Goal: Communication & Community: Ask a question

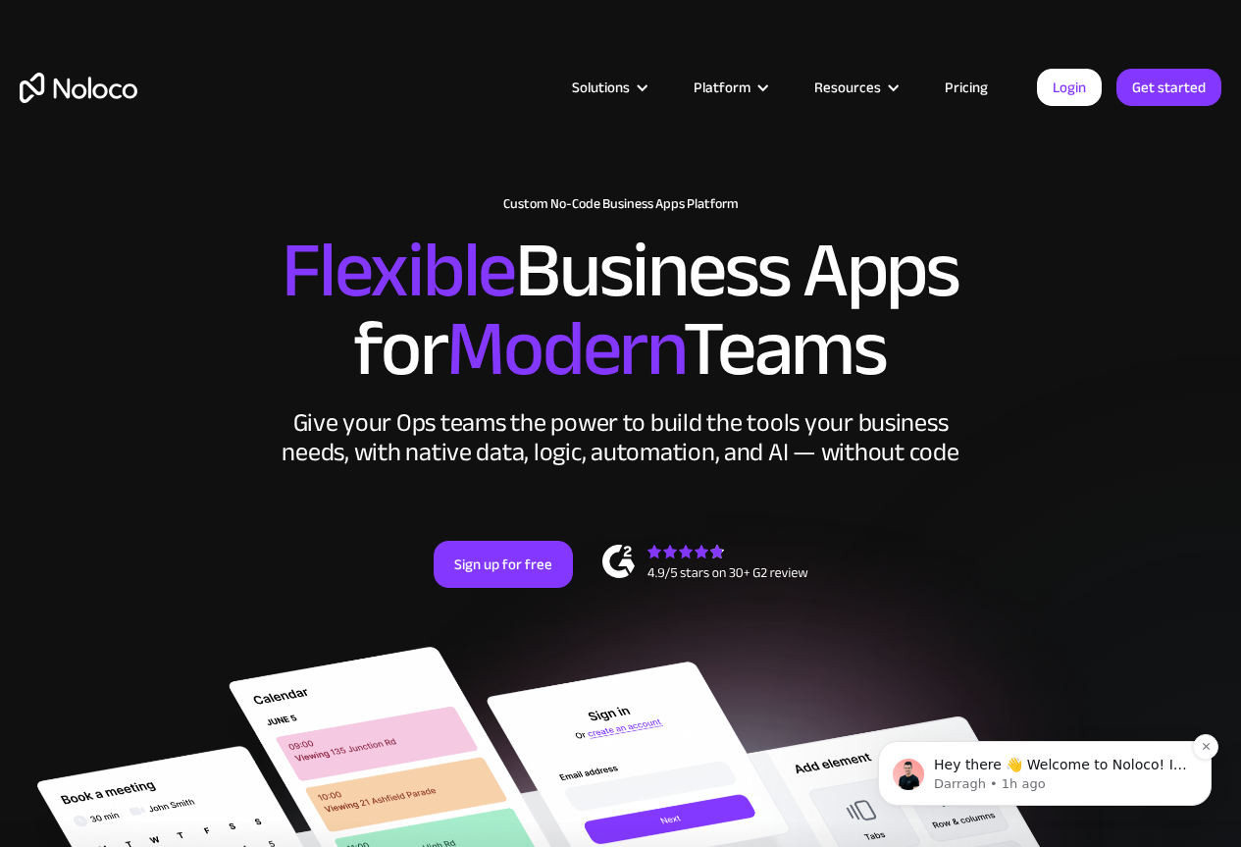
click at [1153, 766] on p "Hey there 👋 Welcome to Noloco! If you have any questions, just reply to this me…" at bounding box center [1060, 765] width 253 height 20
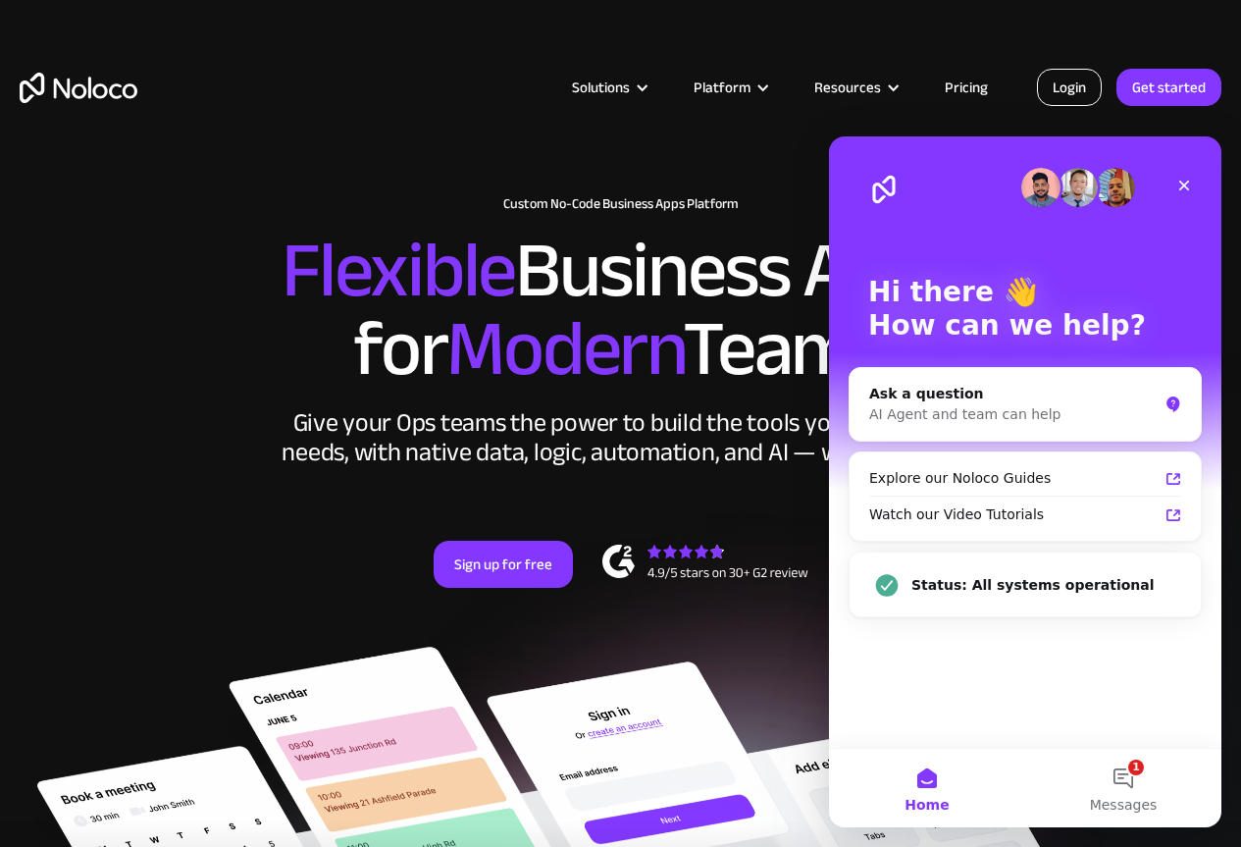
click at [1074, 80] on link "Login" at bounding box center [1069, 87] width 65 height 37
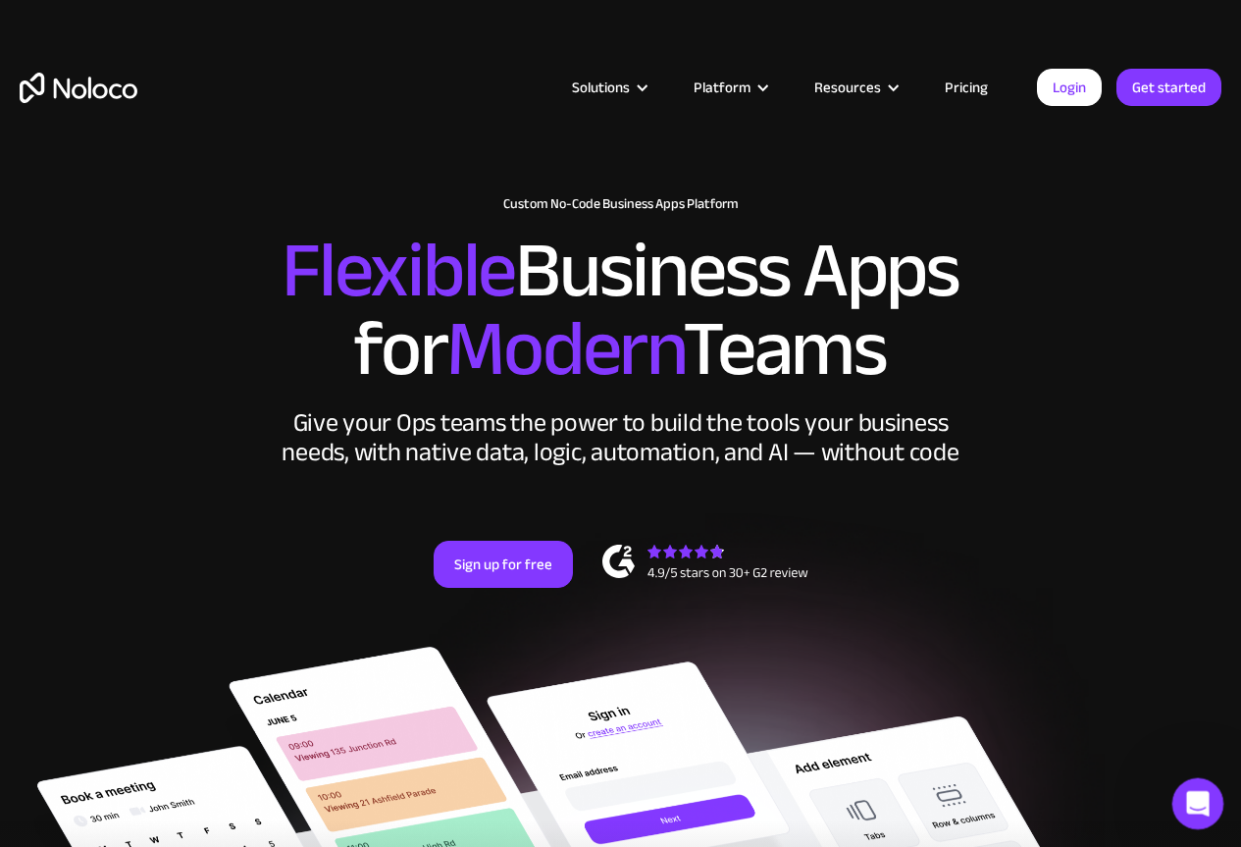
click at [1190, 809] on icon "Open Intercom Messenger" at bounding box center [1195, 801] width 32 height 32
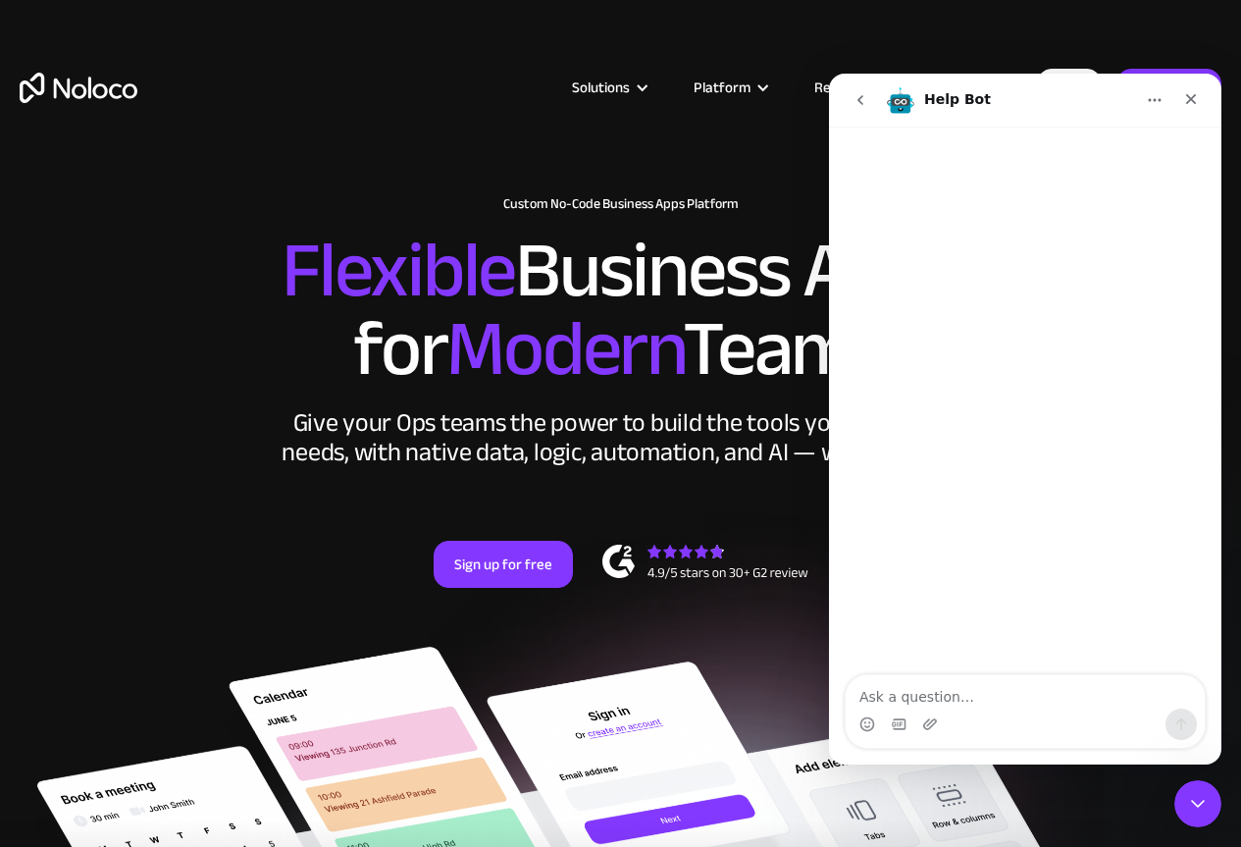
click at [866, 102] on icon "go back" at bounding box center [861, 100] width 16 height 16
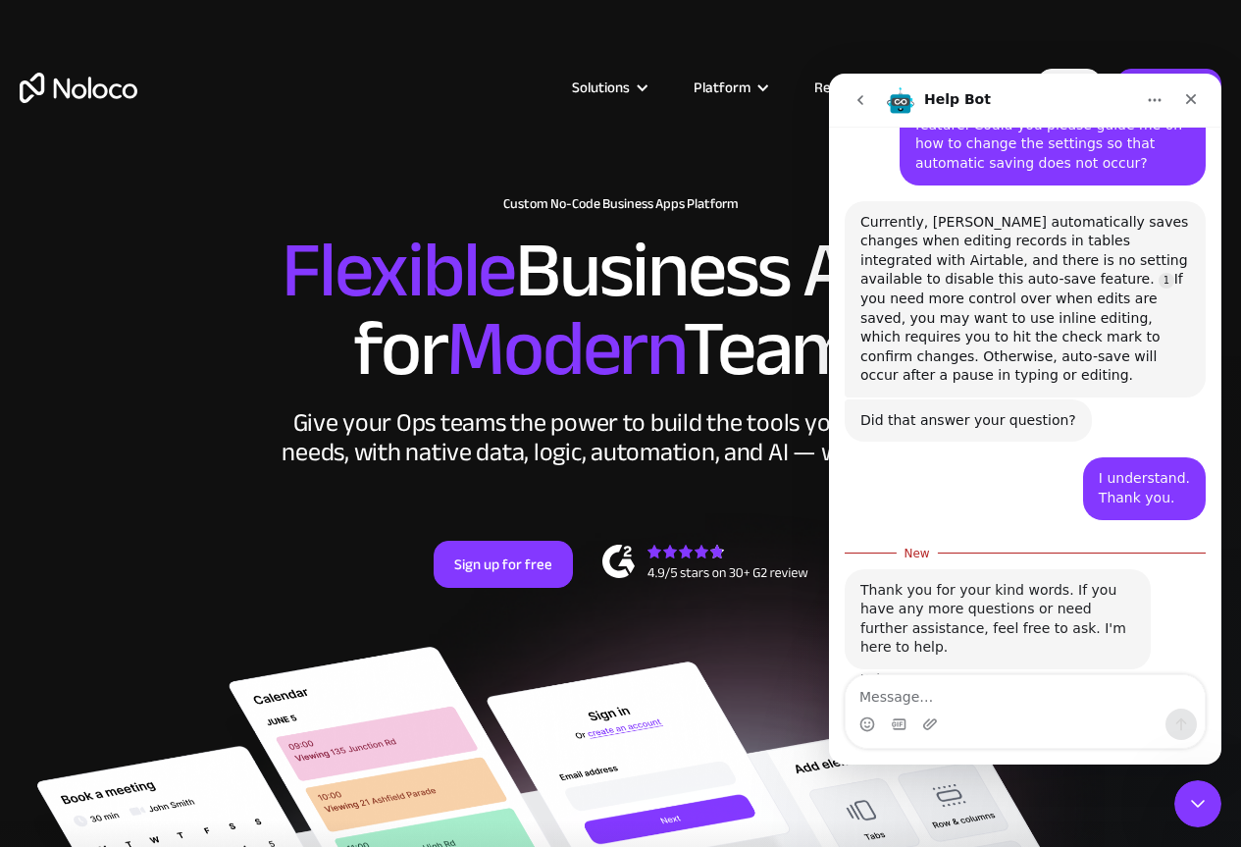
scroll to position [301, 0]
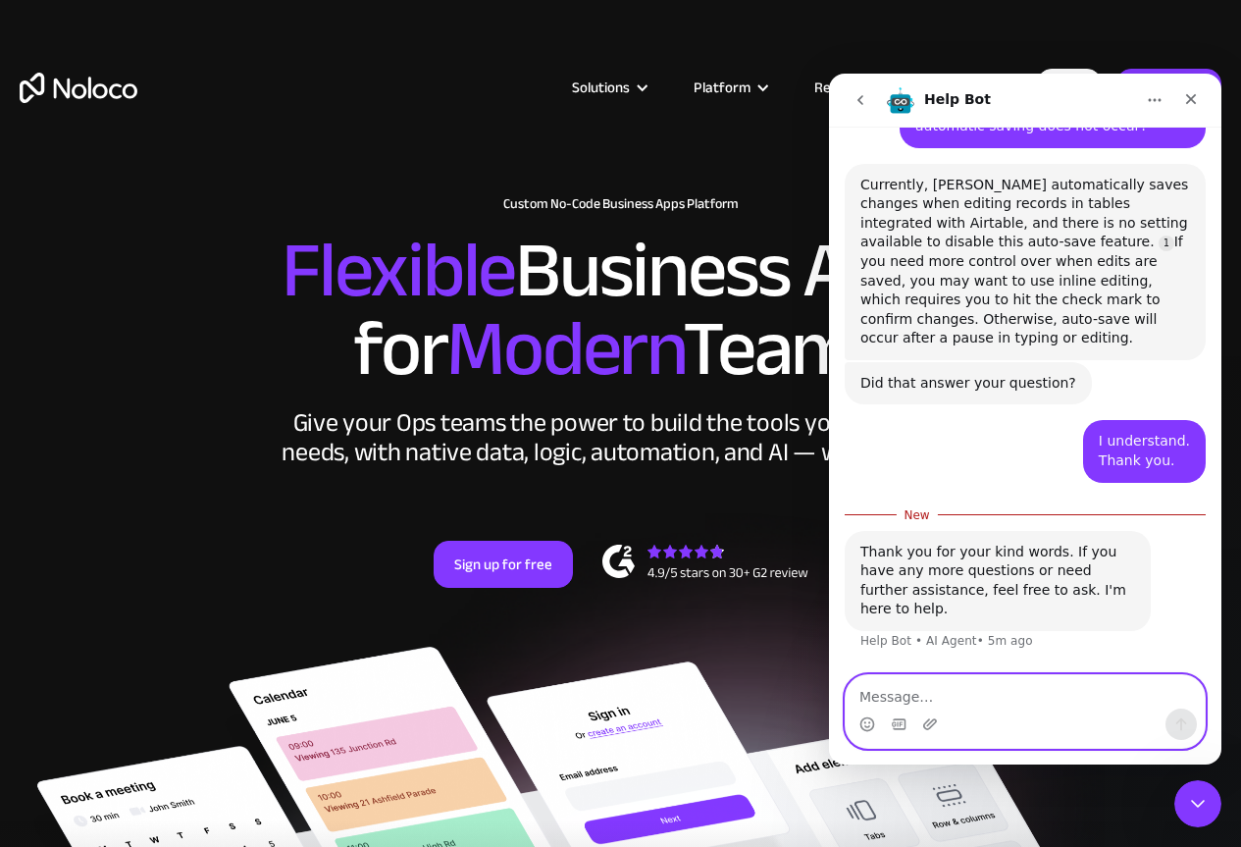
click at [959, 701] on textarea "Message…" at bounding box center [1025, 691] width 359 height 33
paste textarea "In edit mode, it automatically updates during text modification, and sometimes …"
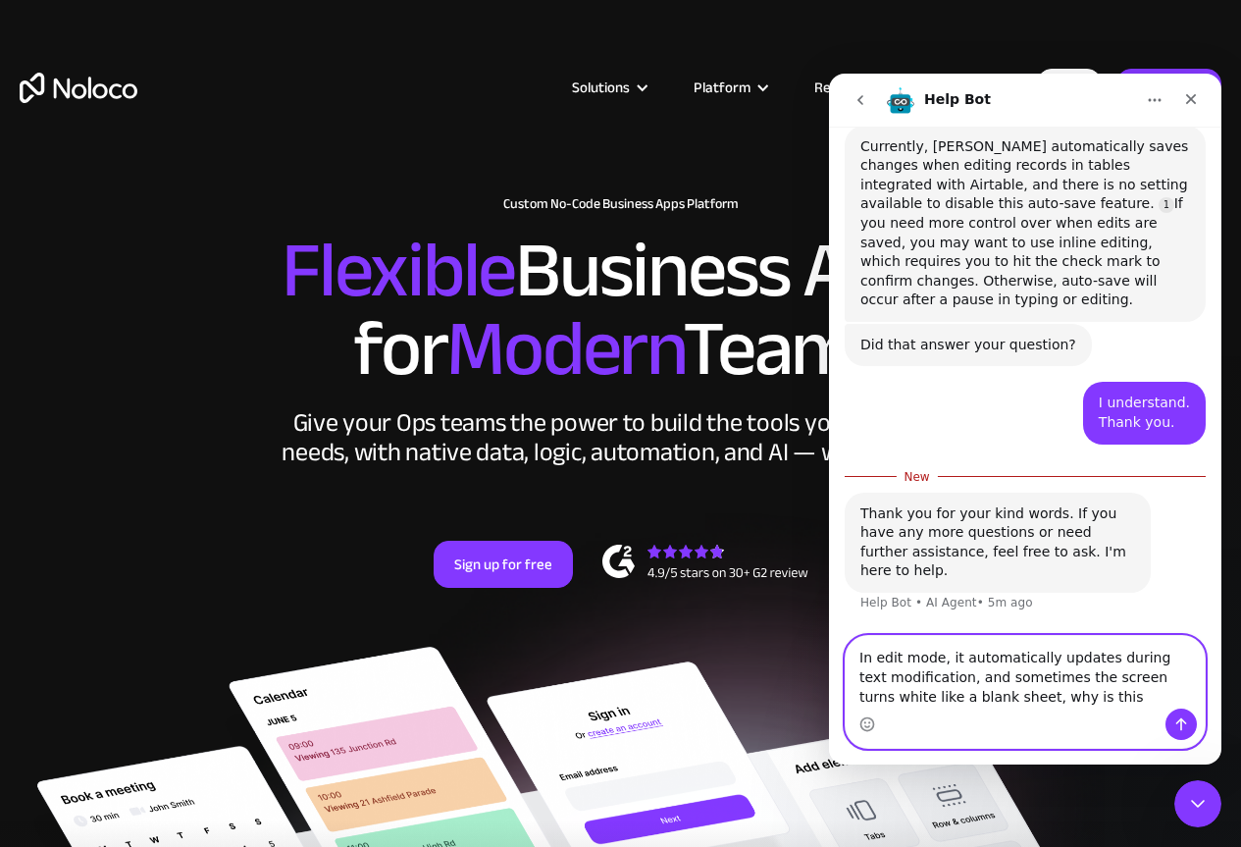
scroll to position [340, 0]
type textarea "In edit mode, it automatically updates during text modification, and sometimes …"
click at [1174, 721] on icon "Send a message…" at bounding box center [1181, 724] width 16 height 16
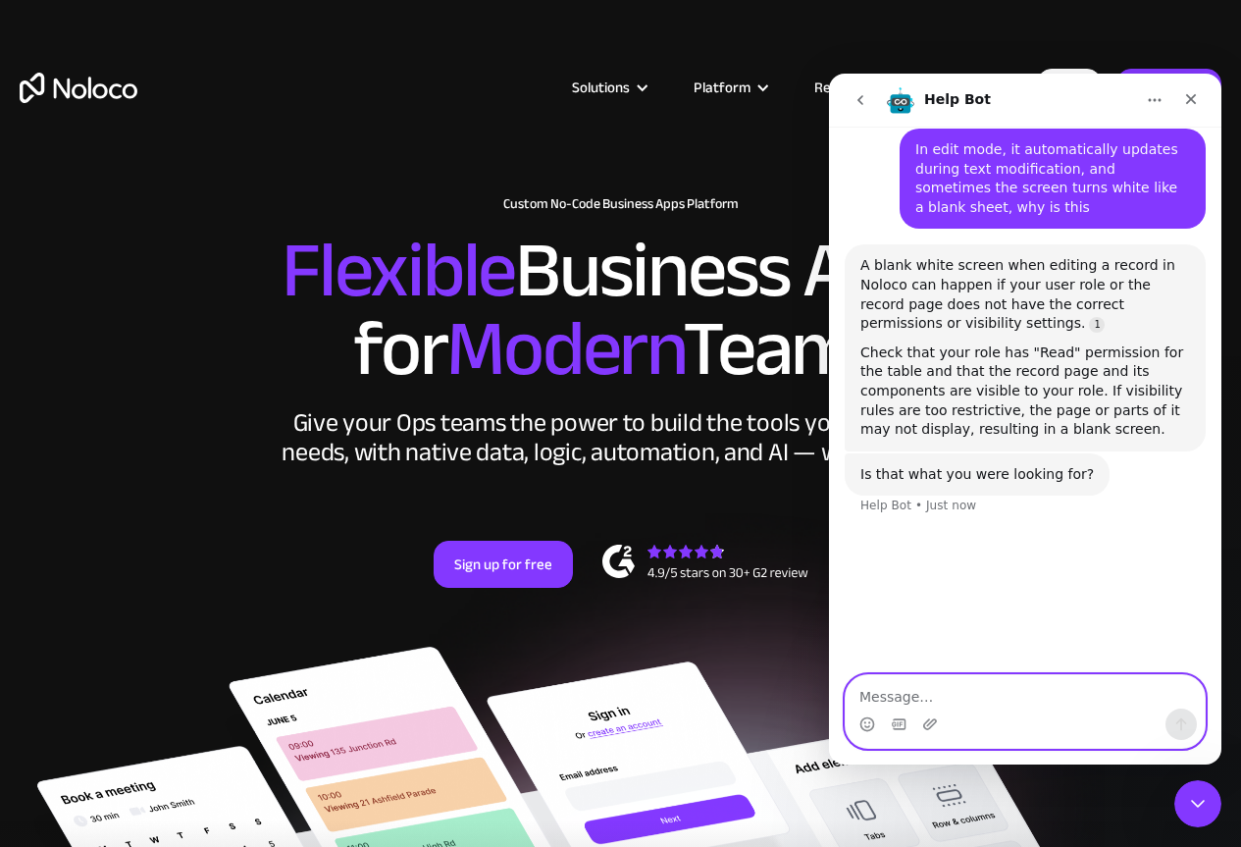
scroll to position [797, 0]
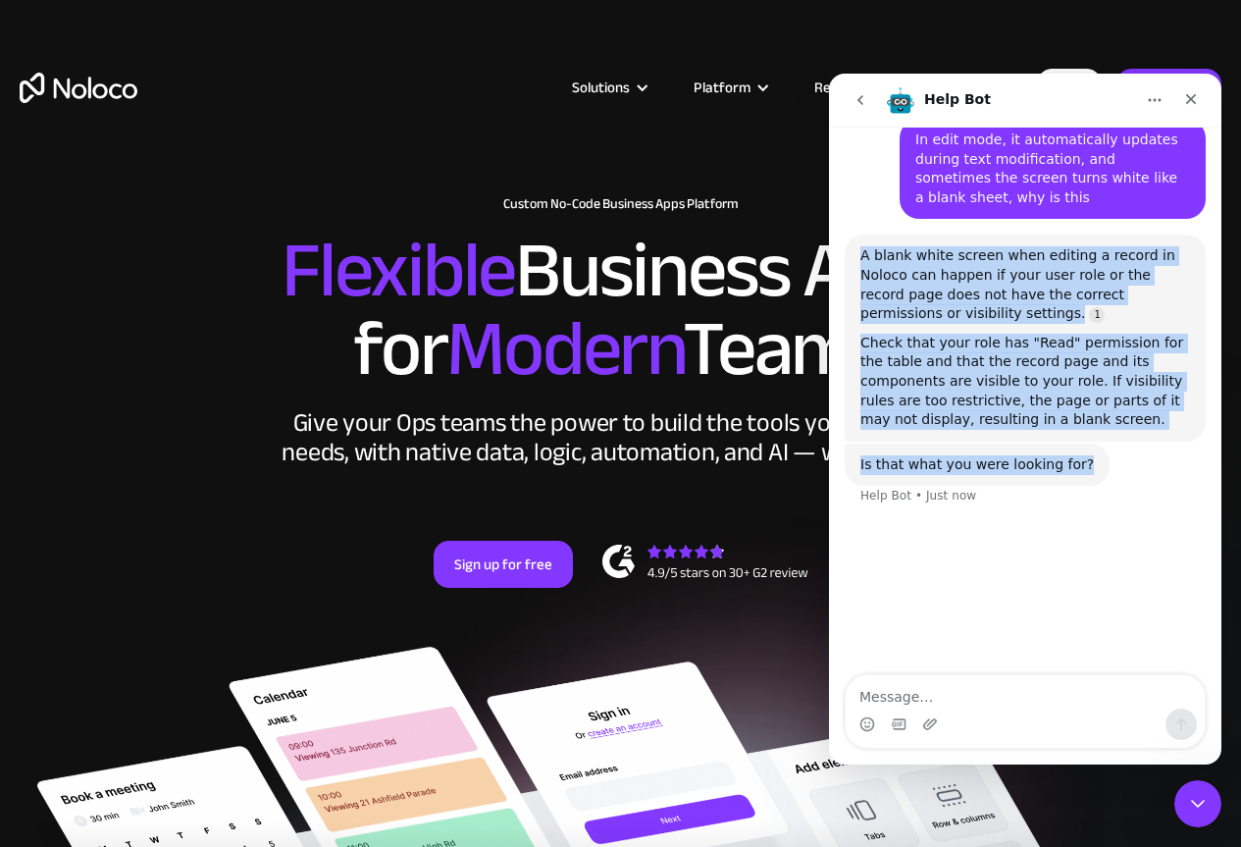
drag, startPoint x: 858, startPoint y: 255, endPoint x: 1076, endPoint y: 476, distance: 310.1
copy div "A blank white screen when editing a record in Noloco can happen if your user ro…"
drag, startPoint x: 1011, startPoint y: 548, endPoint x: 1010, endPoint y: 558, distance: 9.9
click at [1011, 549] on div "Hello, I am currently using a sales log table in Noloco that is integrated with…" at bounding box center [1025, 29] width 392 height 1290
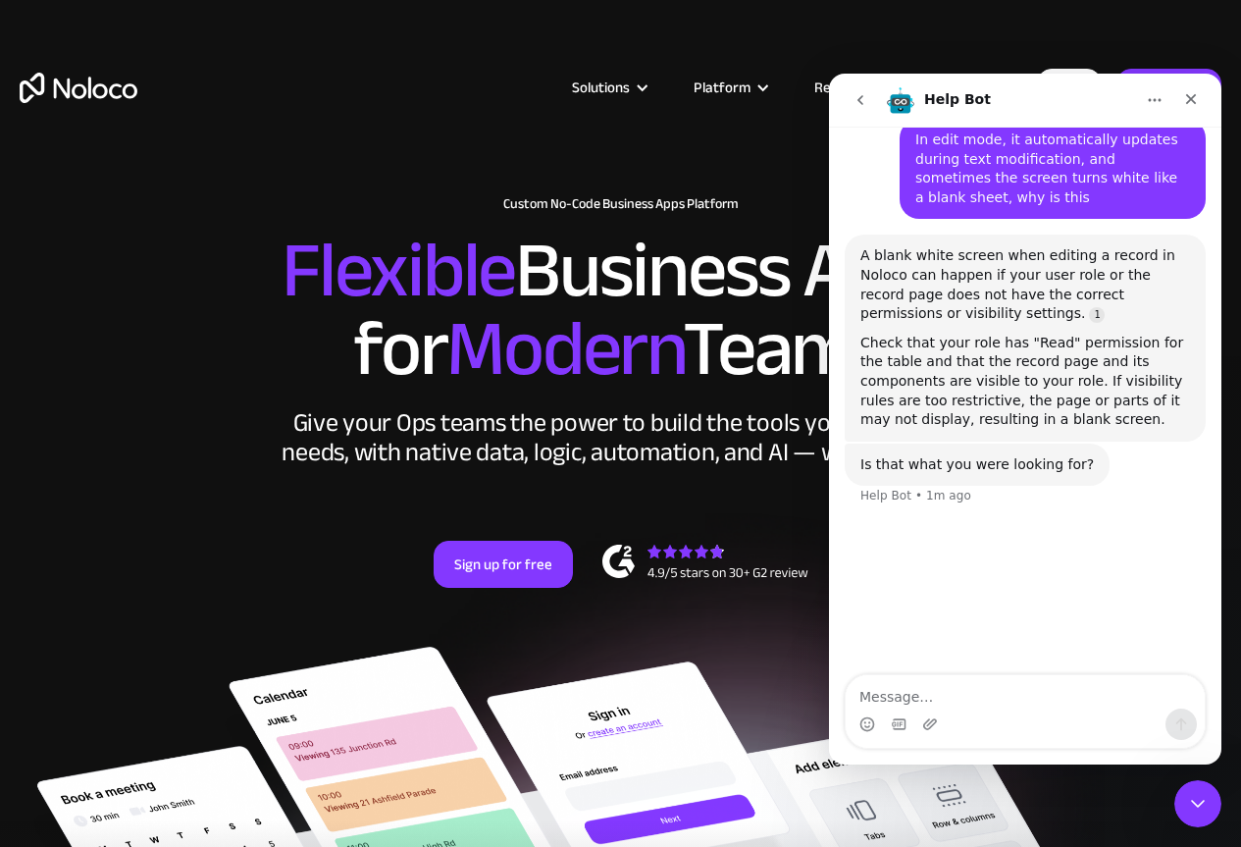
click at [957, 709] on div "Intercom messenger" at bounding box center [1025, 723] width 359 height 31
click at [931, 698] on textarea "Message…" at bounding box center [1025, 691] width 359 height 33
type textarea "사용자는 사진"
drag, startPoint x: 987, startPoint y: 703, endPoint x: 658, endPoint y: 710, distance: 328.7
click html "Help Bot Let us know if we can help with anything as you get started with Noloc…"
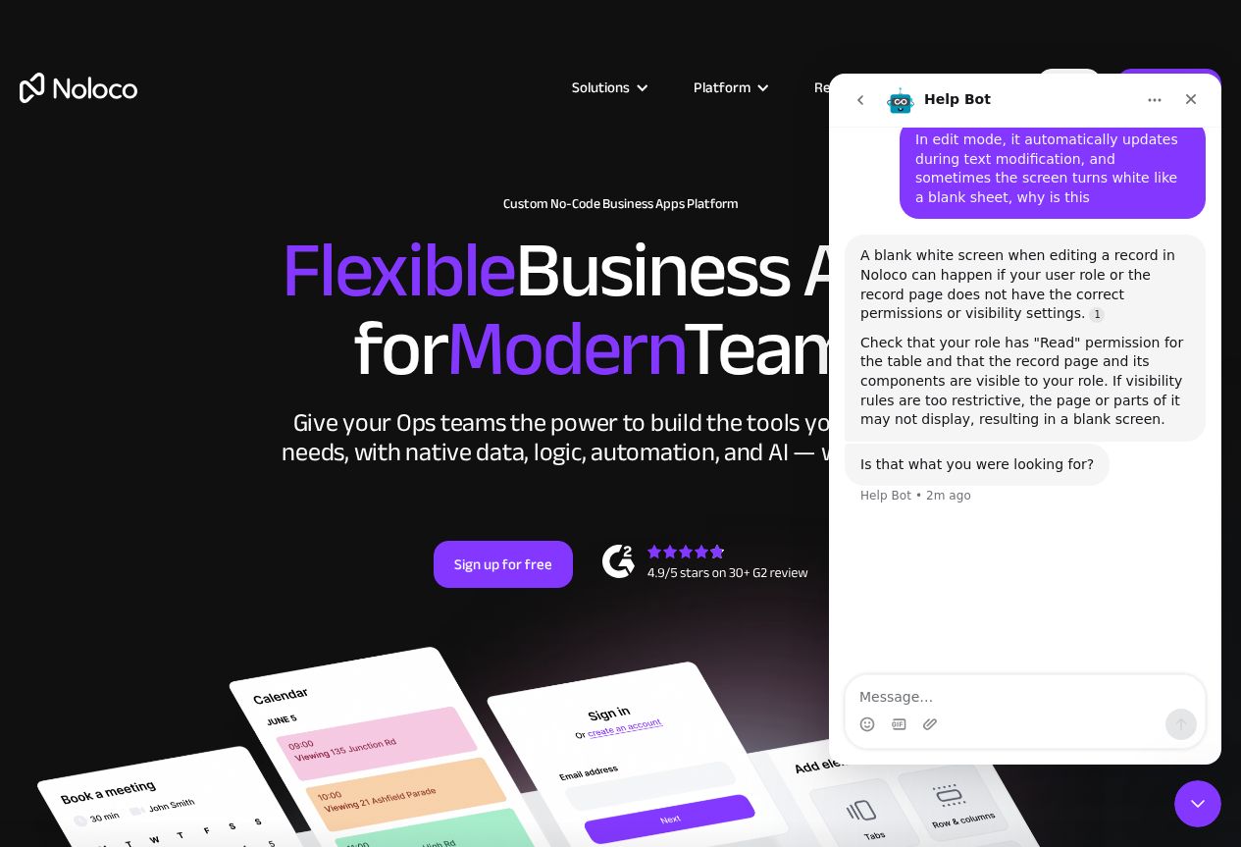
drag, startPoint x: 998, startPoint y: 712, endPoint x: 953, endPoint y: 706, distance: 45.5
click at [1000, 714] on div "Intercom messenger" at bounding box center [1025, 723] width 359 height 31
click at [936, 699] on textarea "Message…" at bounding box center [1025, 691] width 359 height 33
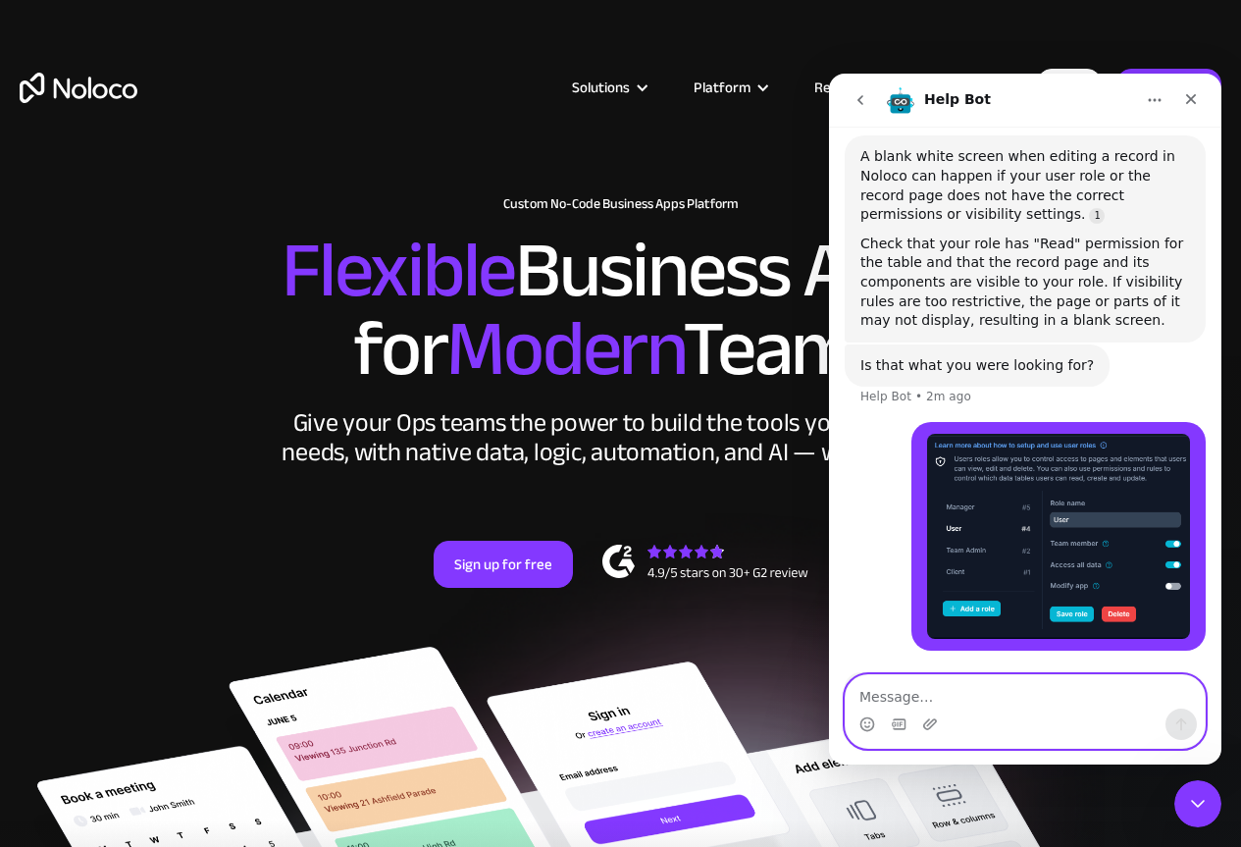
scroll to position [960, 0]
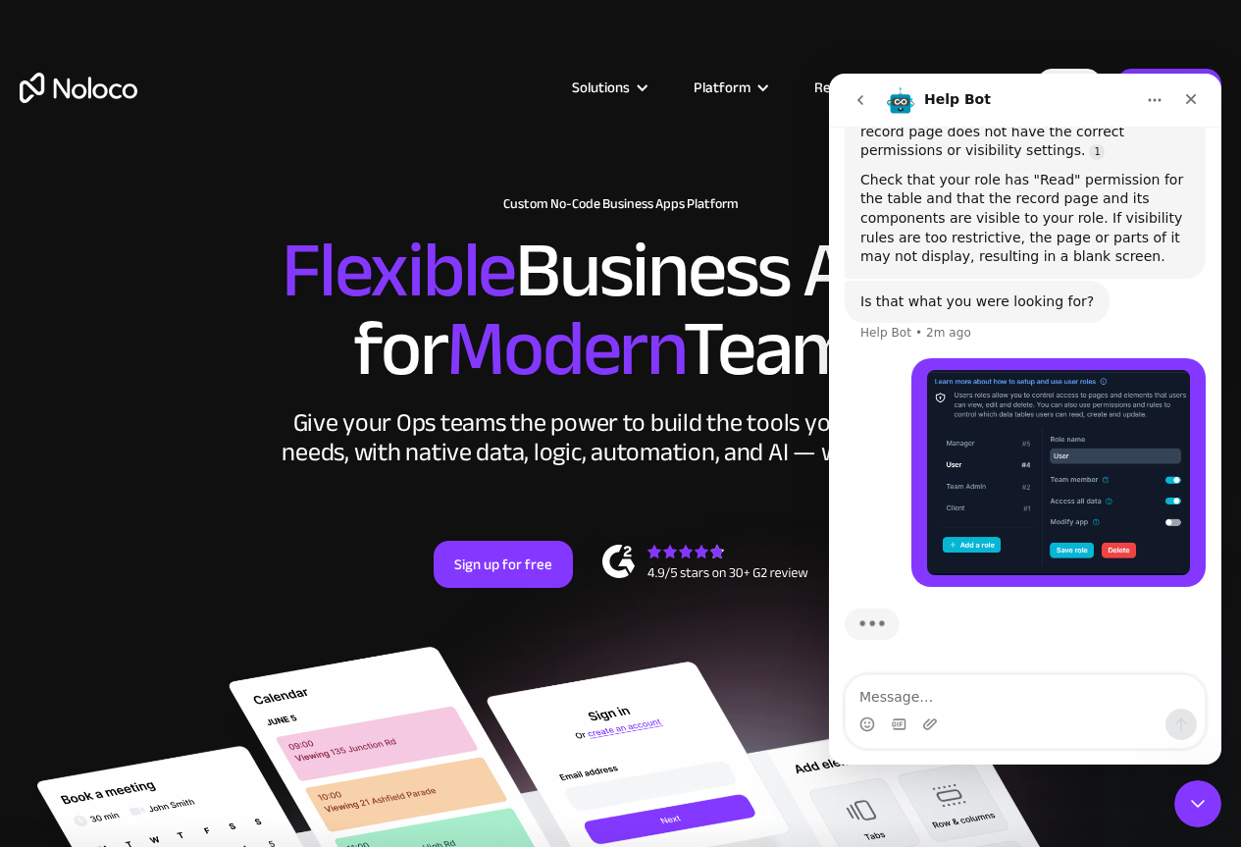
click at [938, 720] on div "Intercom messenger" at bounding box center [1025, 723] width 359 height 31
click at [932, 699] on textarea "Message…" at bounding box center [1025, 691] width 359 height 33
paste textarea "사용자는 첫번째 사진과 같은 권한을 가지고 있습니다. 그리고 편집모드에서 의 화면은 두번째 사진과 같습니다."
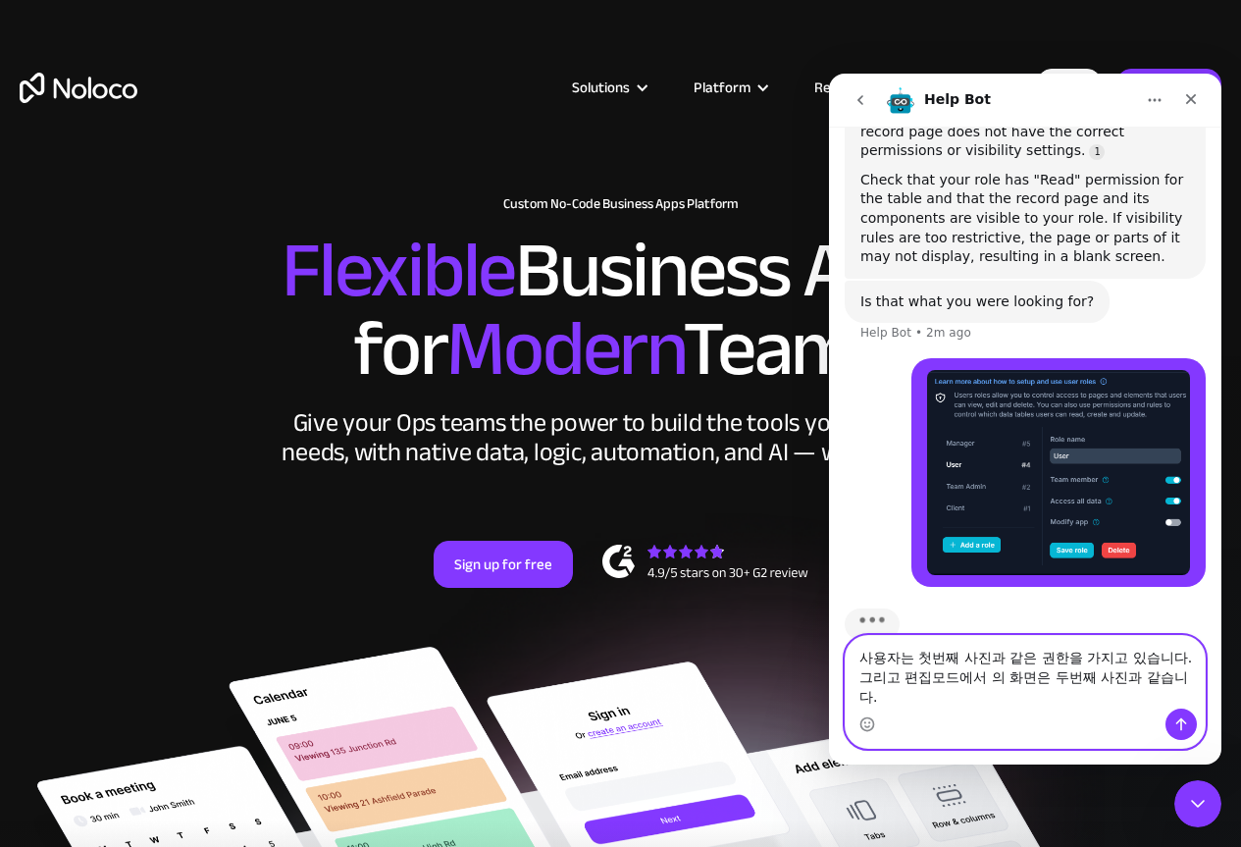
scroll to position [999, 0]
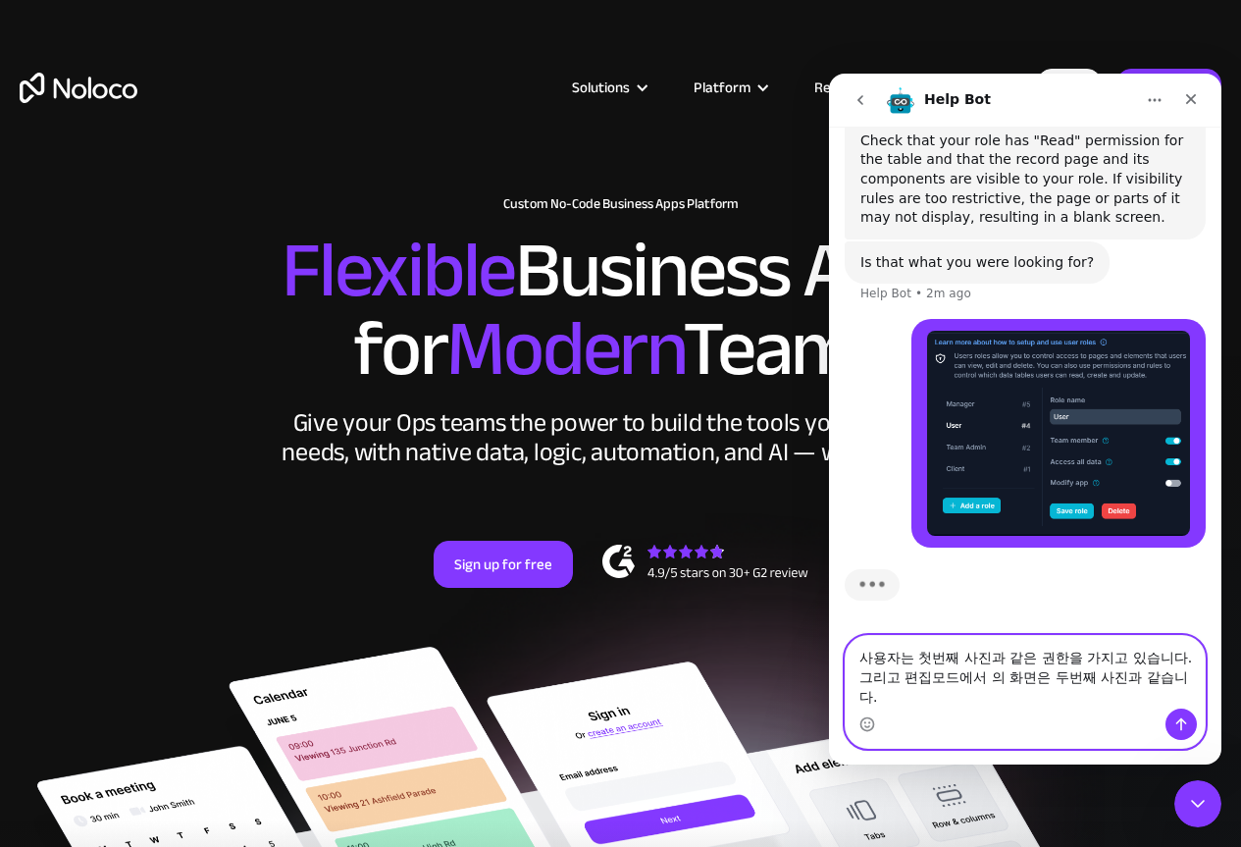
type textarea "사용자는 첫번째 사진과 같은 권한을 가지고 있습니다. 그리고 편집모드에서 의 화면은 두번째 사진과 같습니다."
click at [952, 699] on textarea "사용자는 첫번째 사진과 같은 권한을 가지고 있습니다. 그리고 편집모드에서 의 화면은 두번째 사진과 같습니다." at bounding box center [1025, 672] width 359 height 73
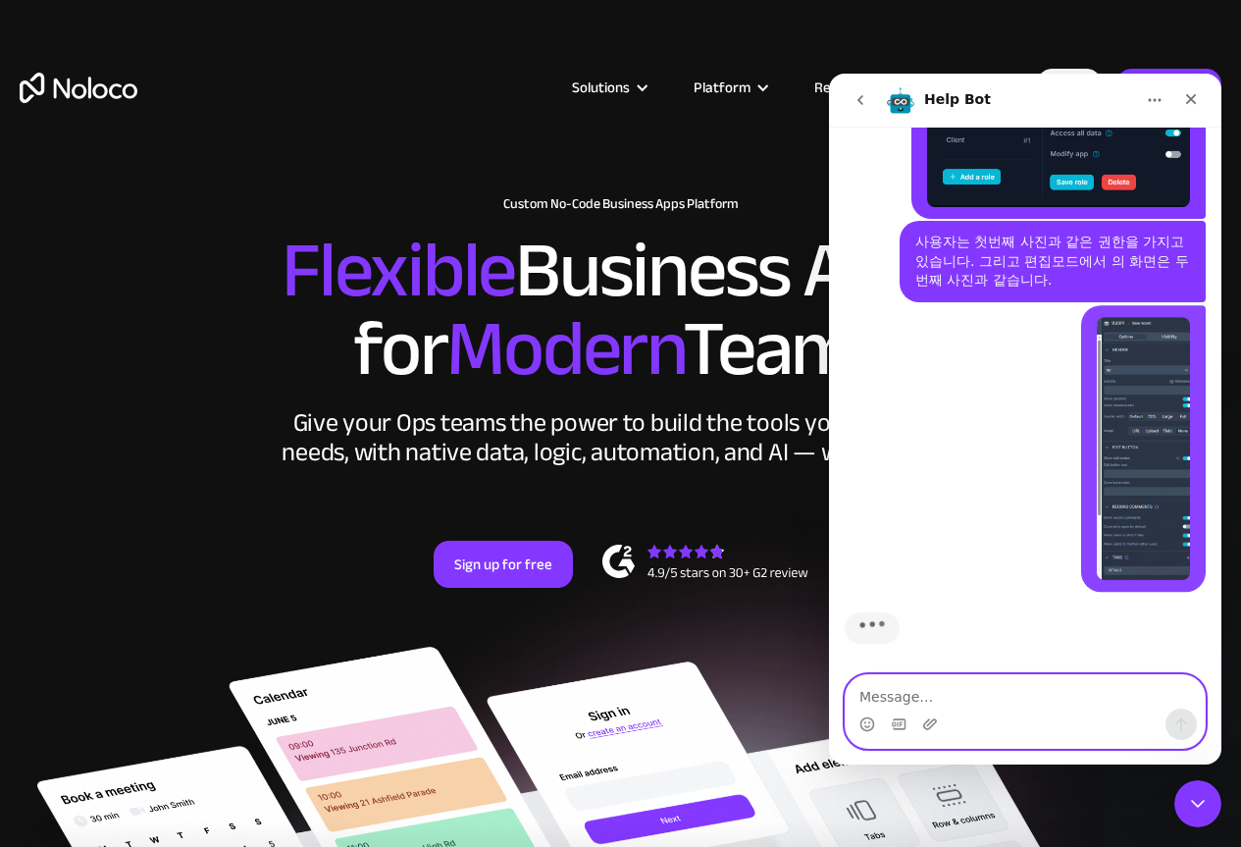
scroll to position [1331, 0]
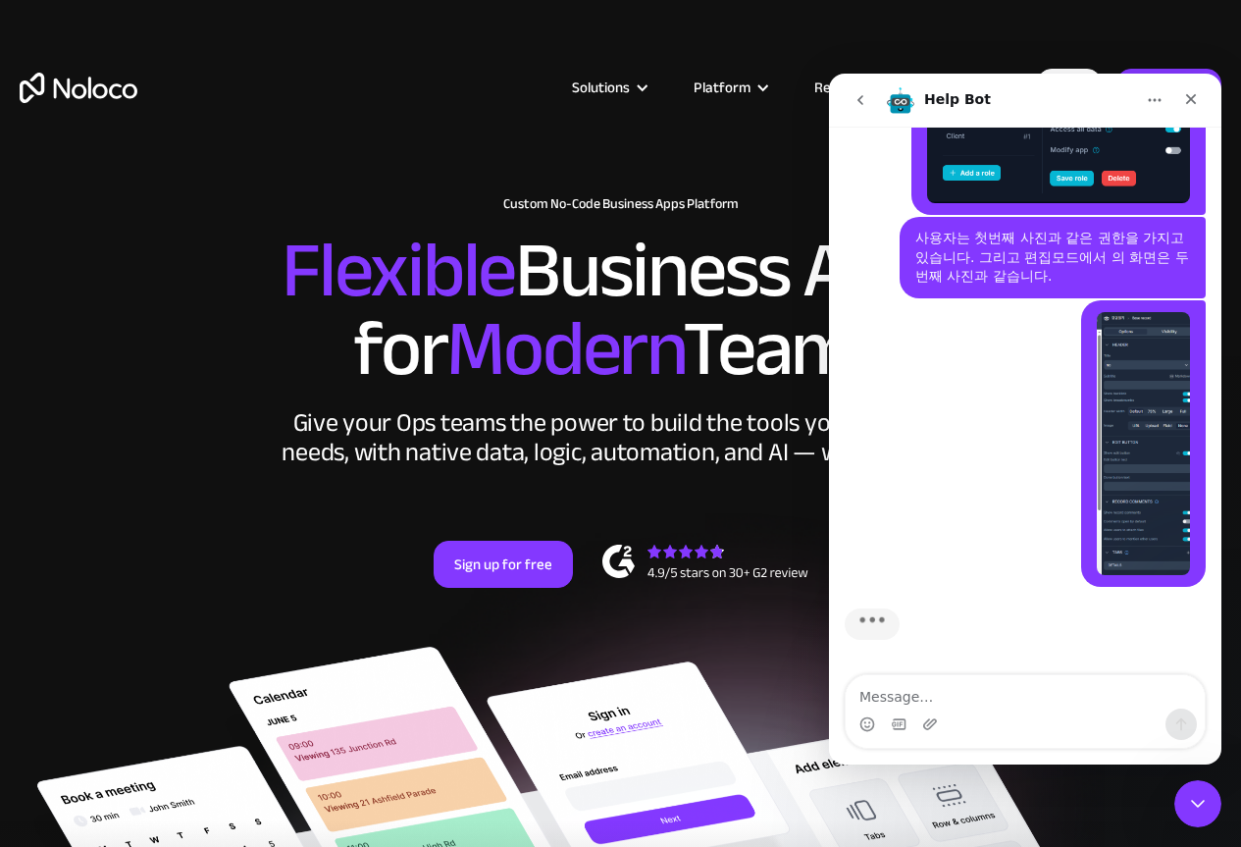
click at [1002, 250] on div "사용자는 첫번째 사진과 같은 권한을 가지고 있습니다. 그리고 편집모드에서 의 화면은 두번째 사진과 같습니다." at bounding box center [1052, 258] width 275 height 58
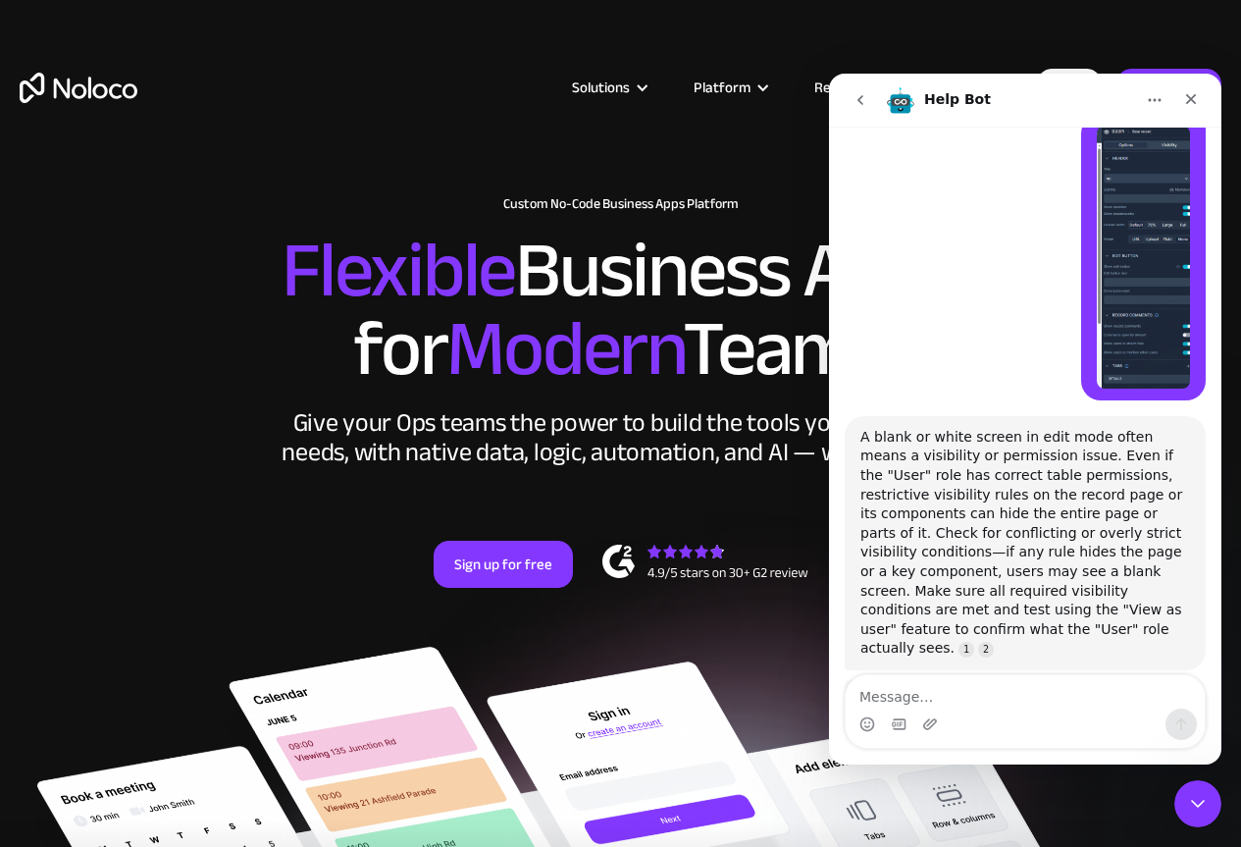
scroll to position [1563, 0]
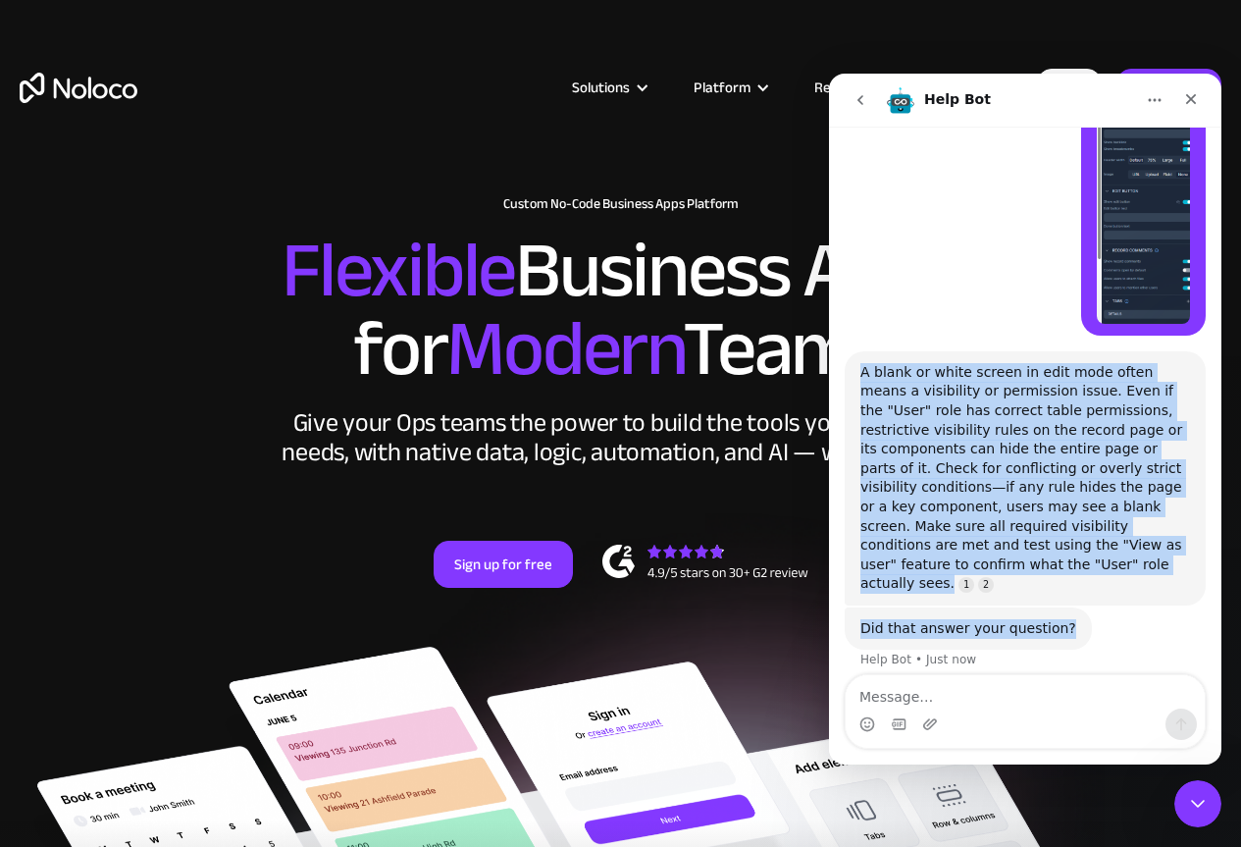
drag, startPoint x: 857, startPoint y: 373, endPoint x: 1059, endPoint y: 598, distance: 301.5
copy div "A blank or white screen in edit mode often means a visibility or permission iss…"
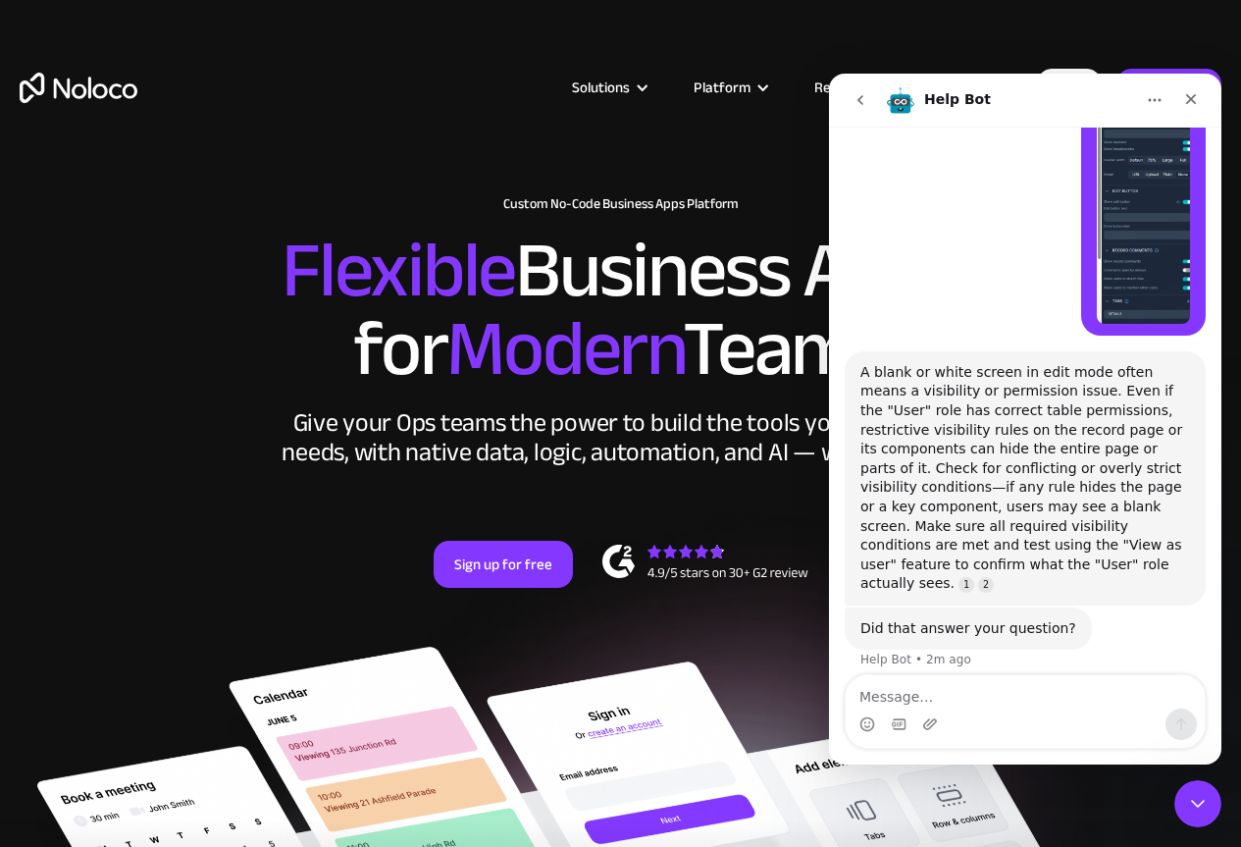
click at [920, 313] on div "Lee • 2m ago" at bounding box center [1025, 200] width 361 height 302
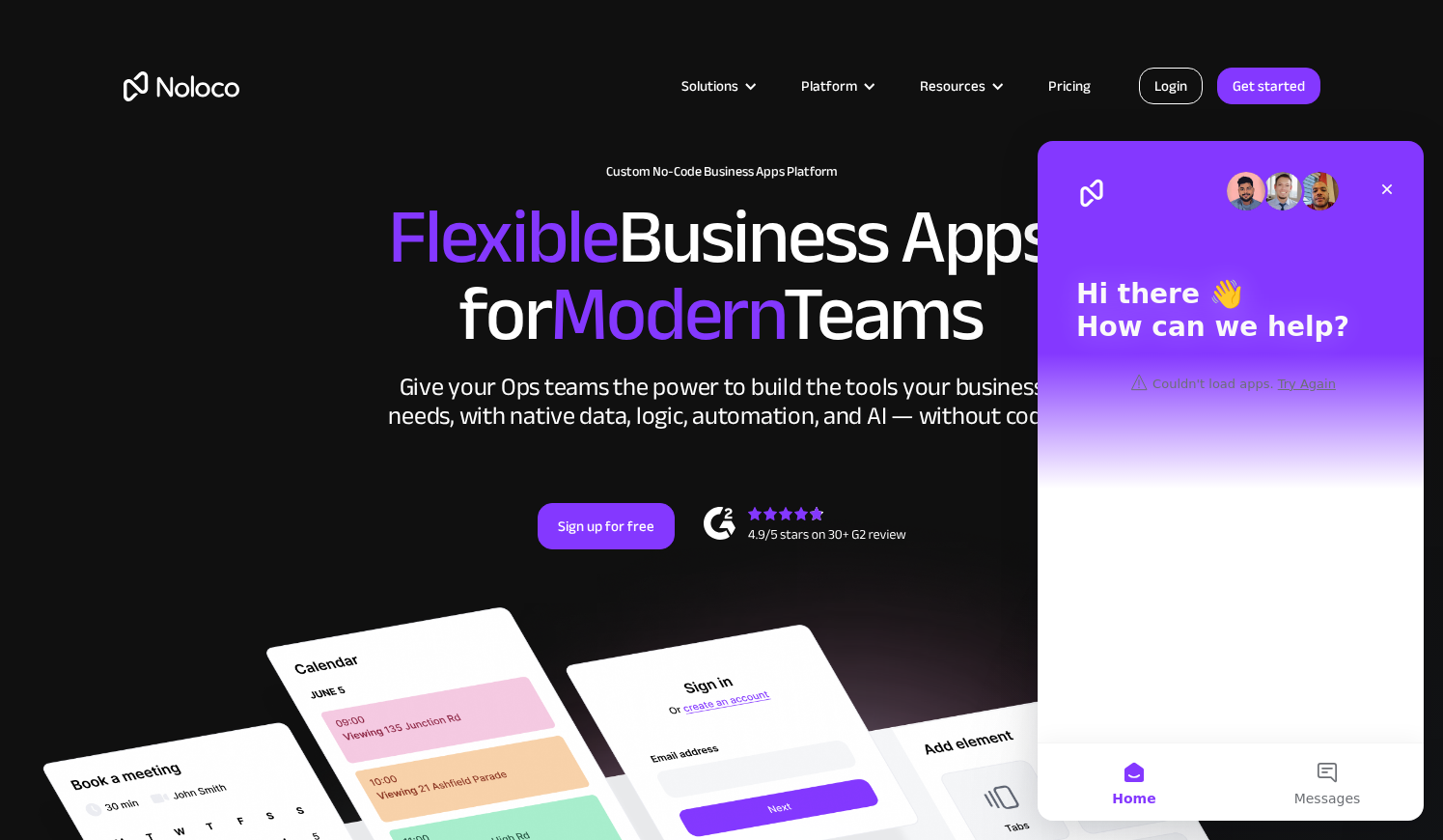
click at [913, 78] on link "Login" at bounding box center [1171, 86] width 64 height 36
click at [913, 767] on button "1 Messages" at bounding box center [1327, 781] width 193 height 77
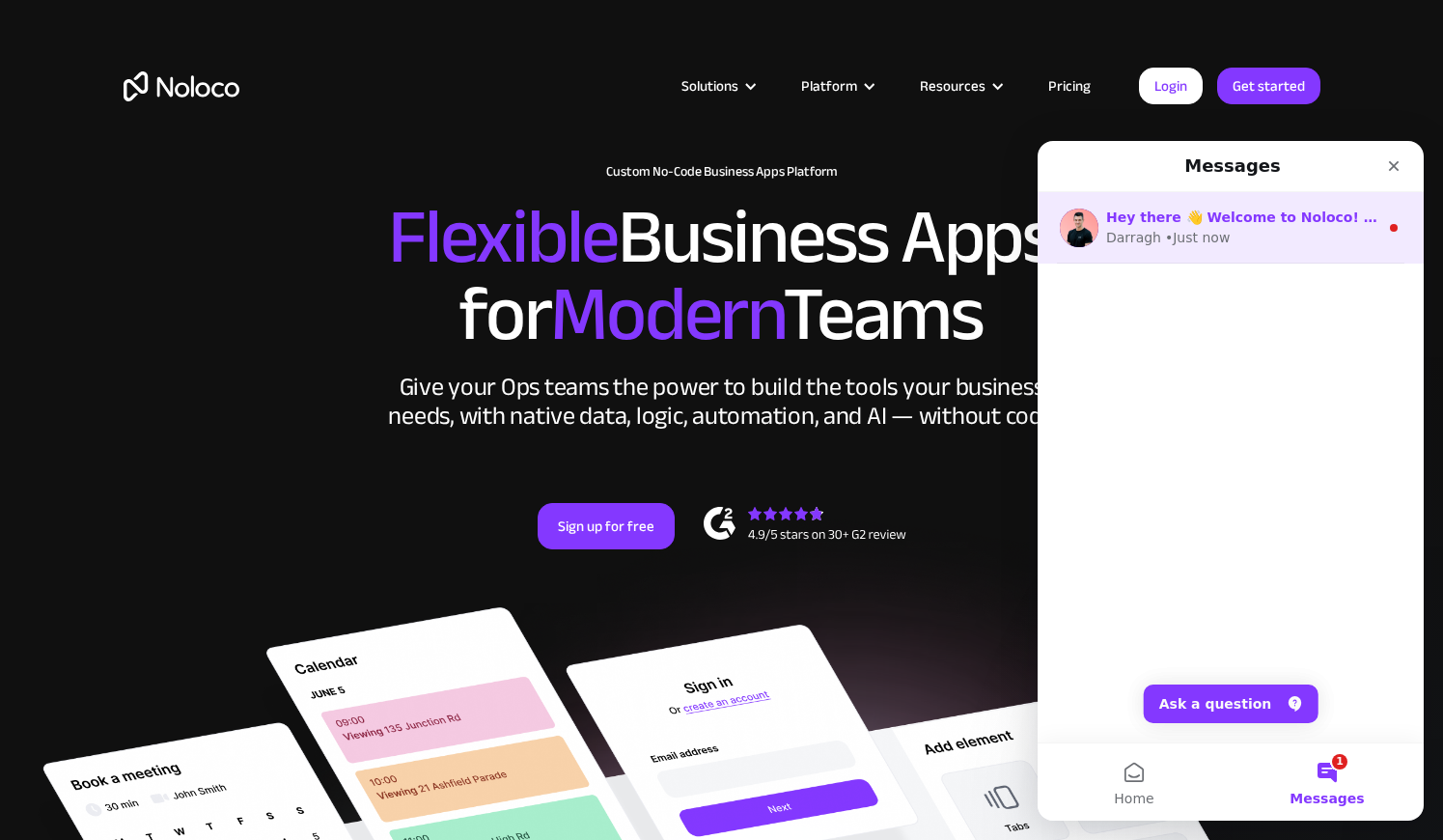
click at [913, 241] on div "Darragh • Just now" at bounding box center [1241, 238] width 272 height 21
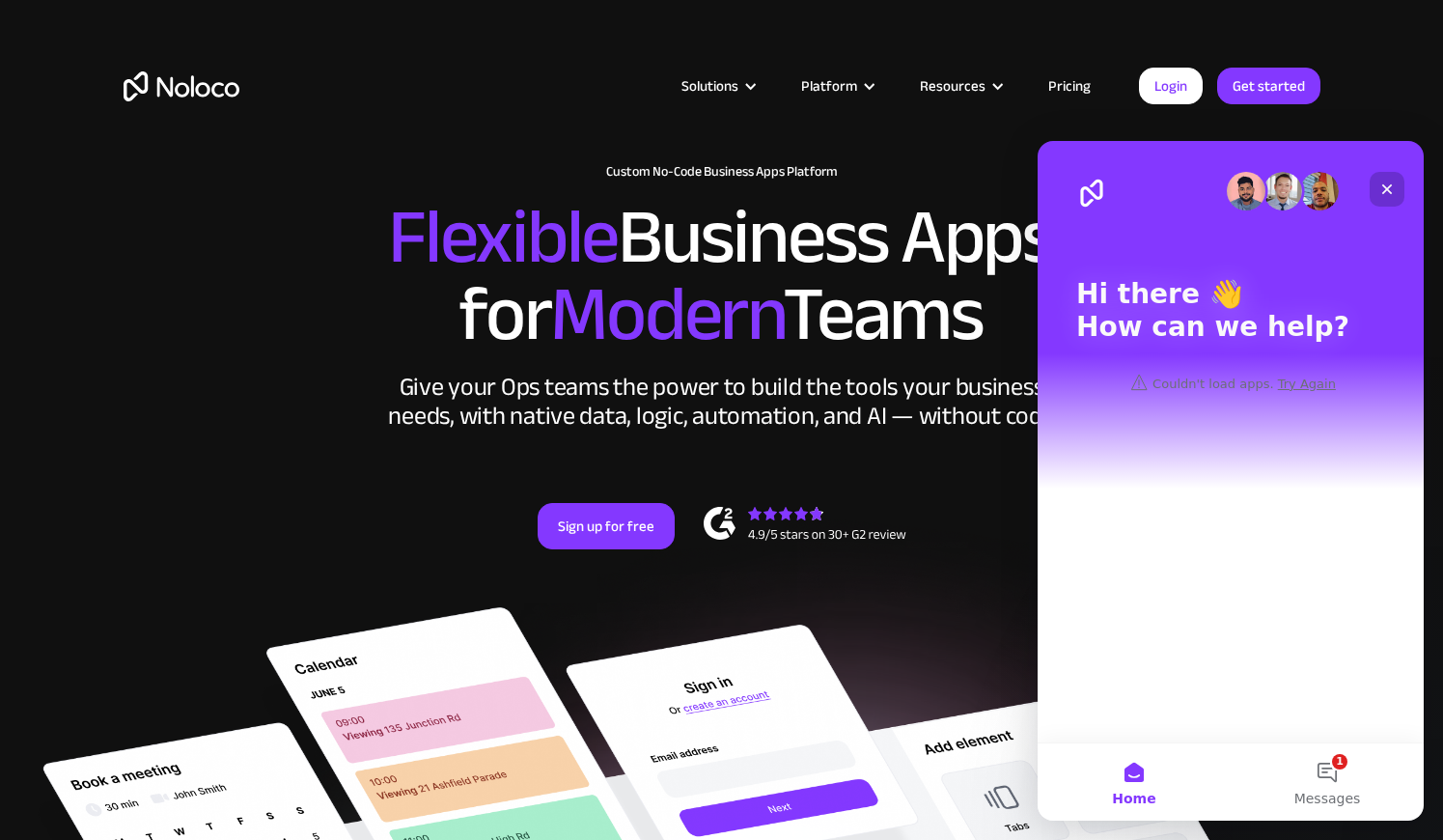
click at [913, 186] on icon "Close" at bounding box center [1387, 189] width 16 height 16
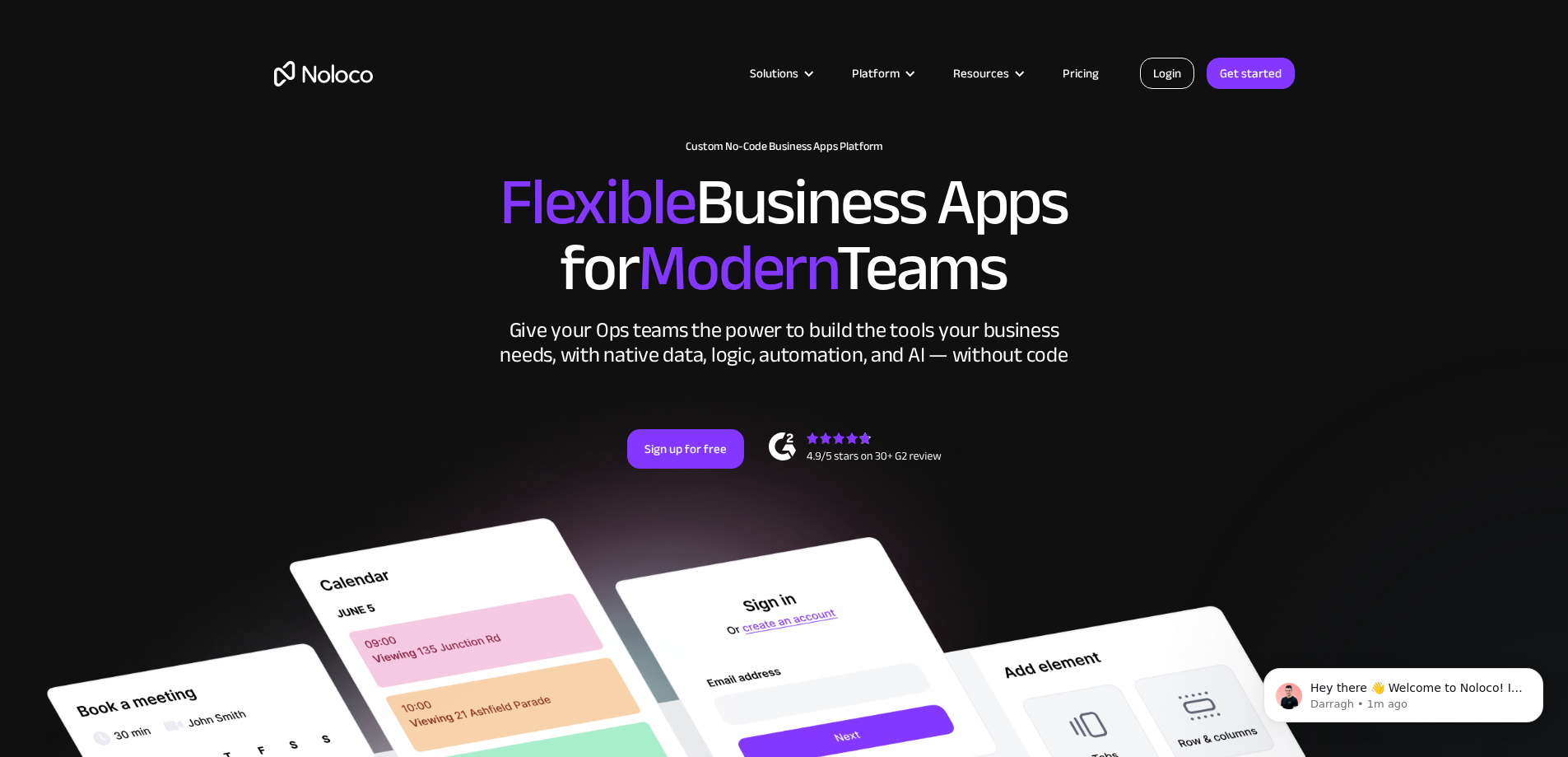
click at [779, 83] on link "Login" at bounding box center [1167, 73] width 55 height 31
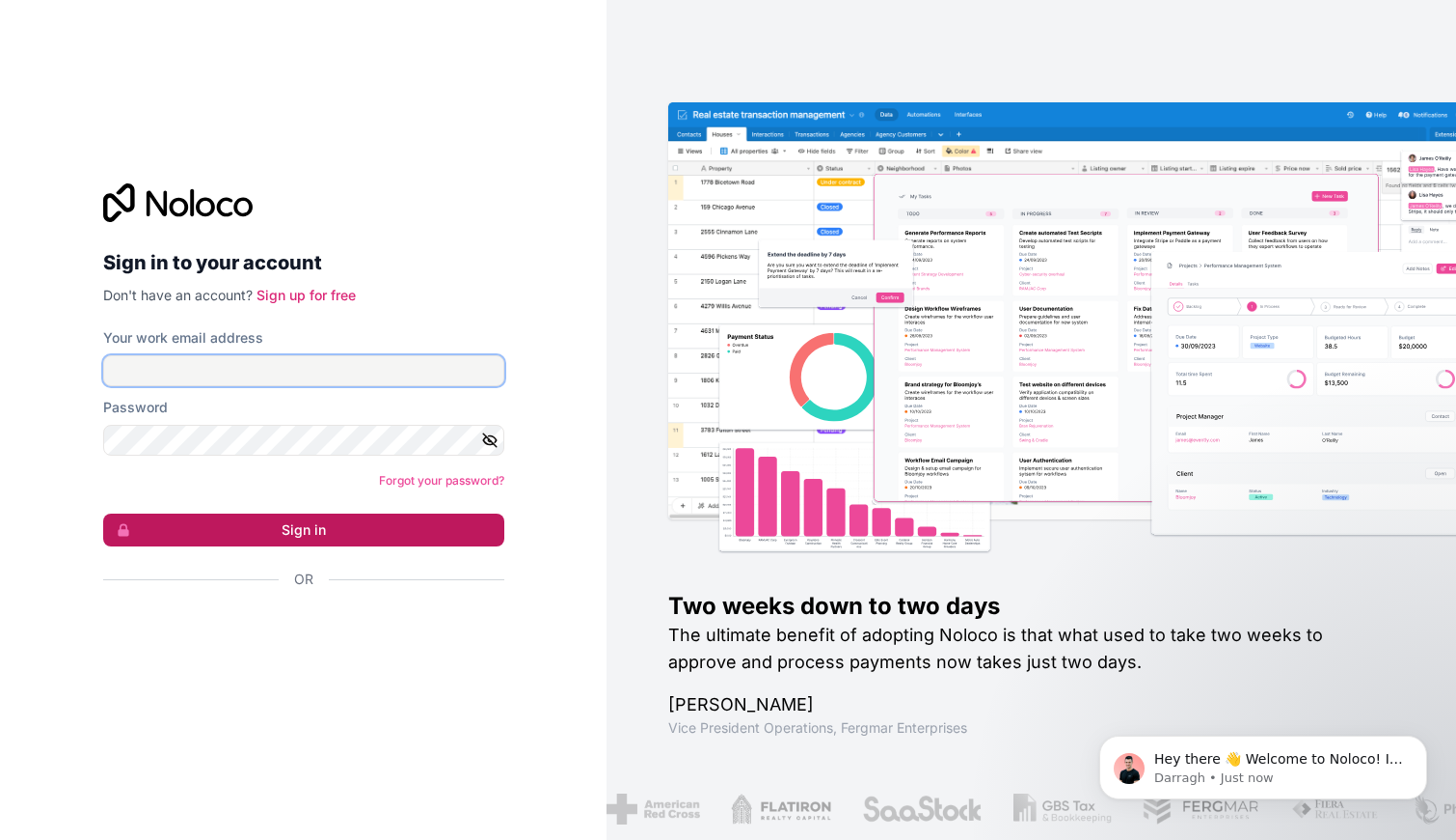
type input "[EMAIL_ADDRESS][DOMAIN_NAME]"
click at [275, 536] on button "Sign in" at bounding box center [304, 529] width 401 height 32
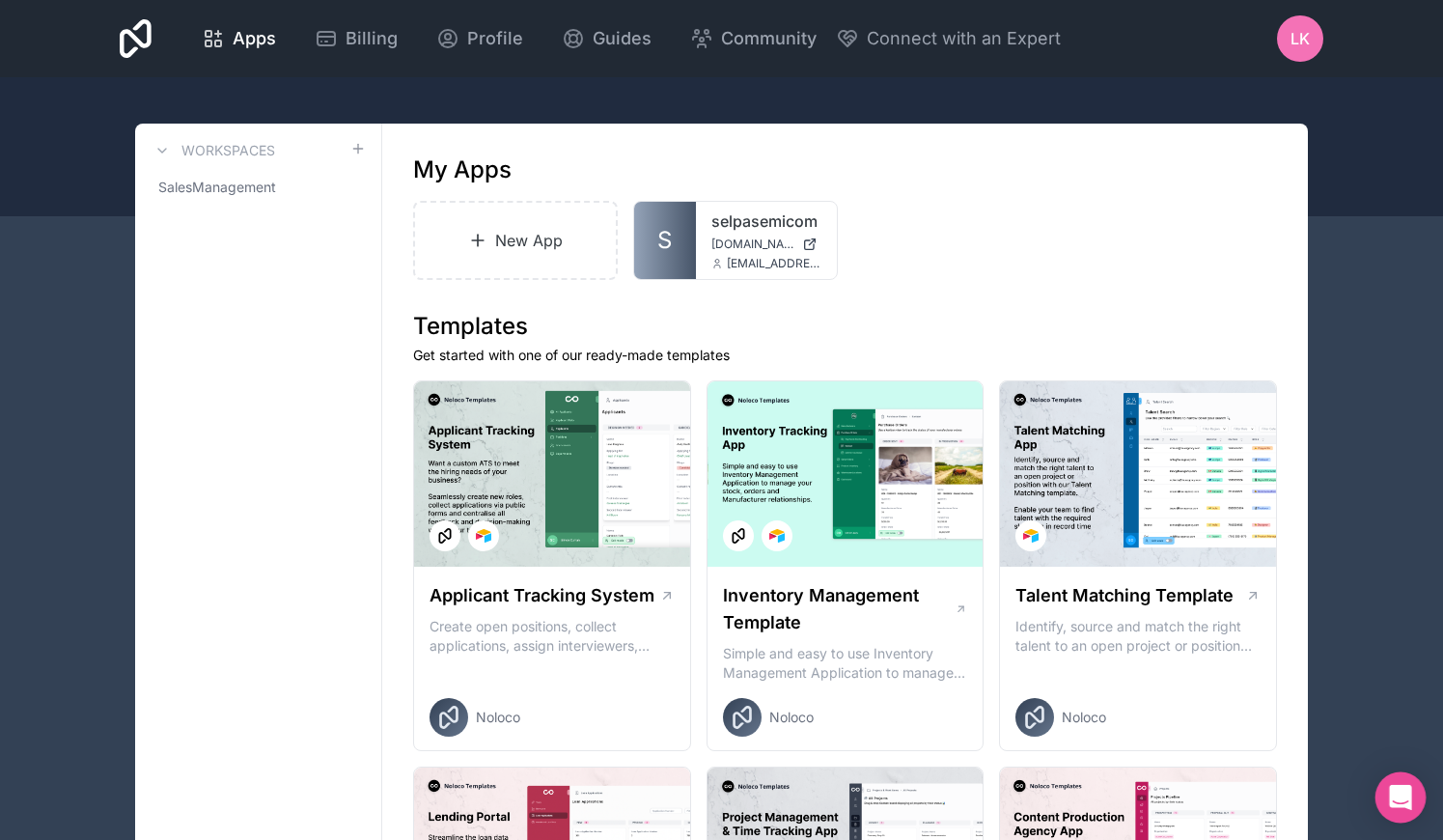
click at [1377, 784] on body "Apps Billing Profile Guides Community Connect with an Expert LK Billing Profile…" at bounding box center [721, 420] width 1443 height 840
click at [1415, 792] on div "Open Intercom Messenger" at bounding box center [1401, 798] width 51 height 51
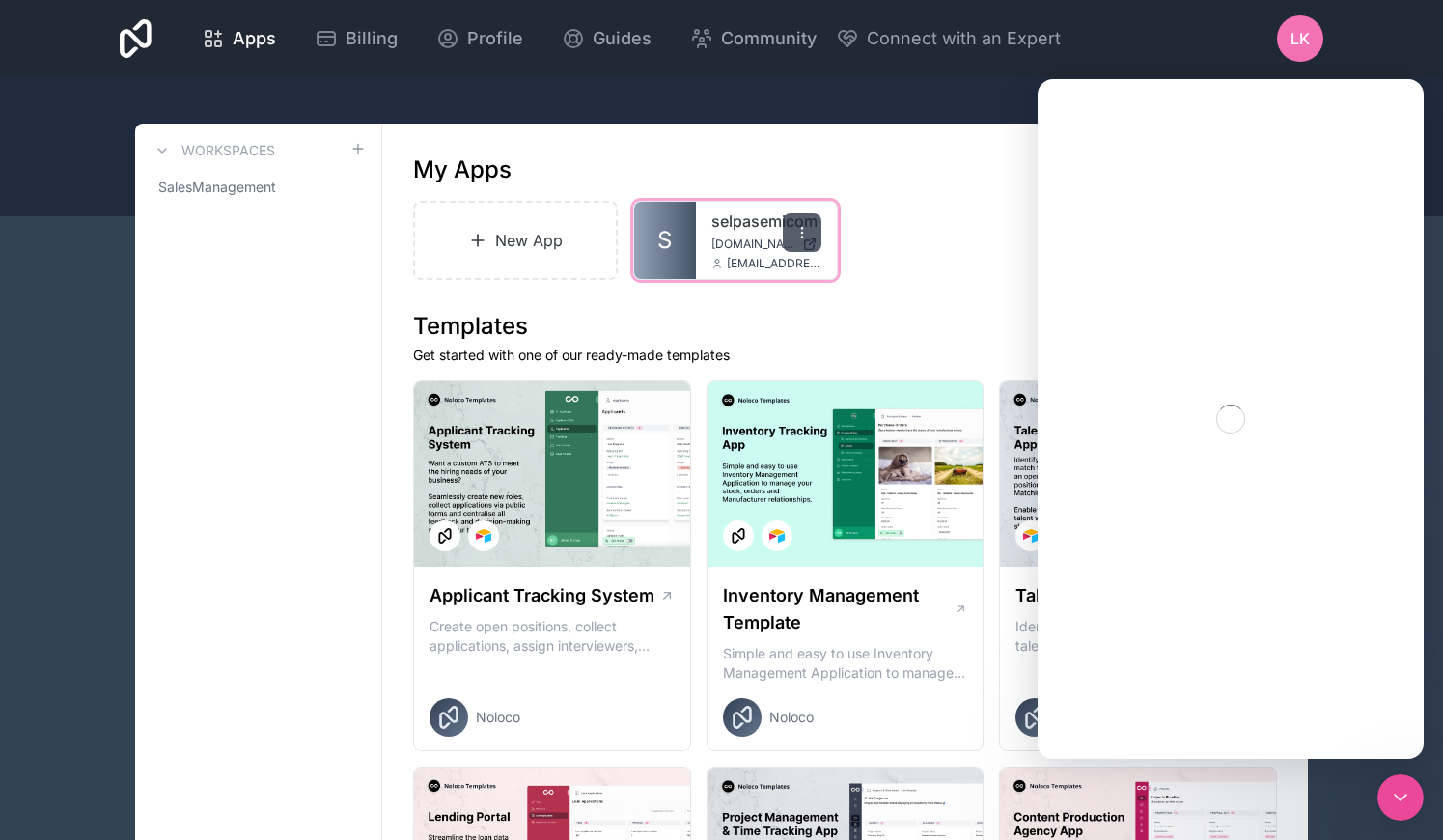
click at [788, 221] on div at bounding box center [802, 232] width 38 height 38
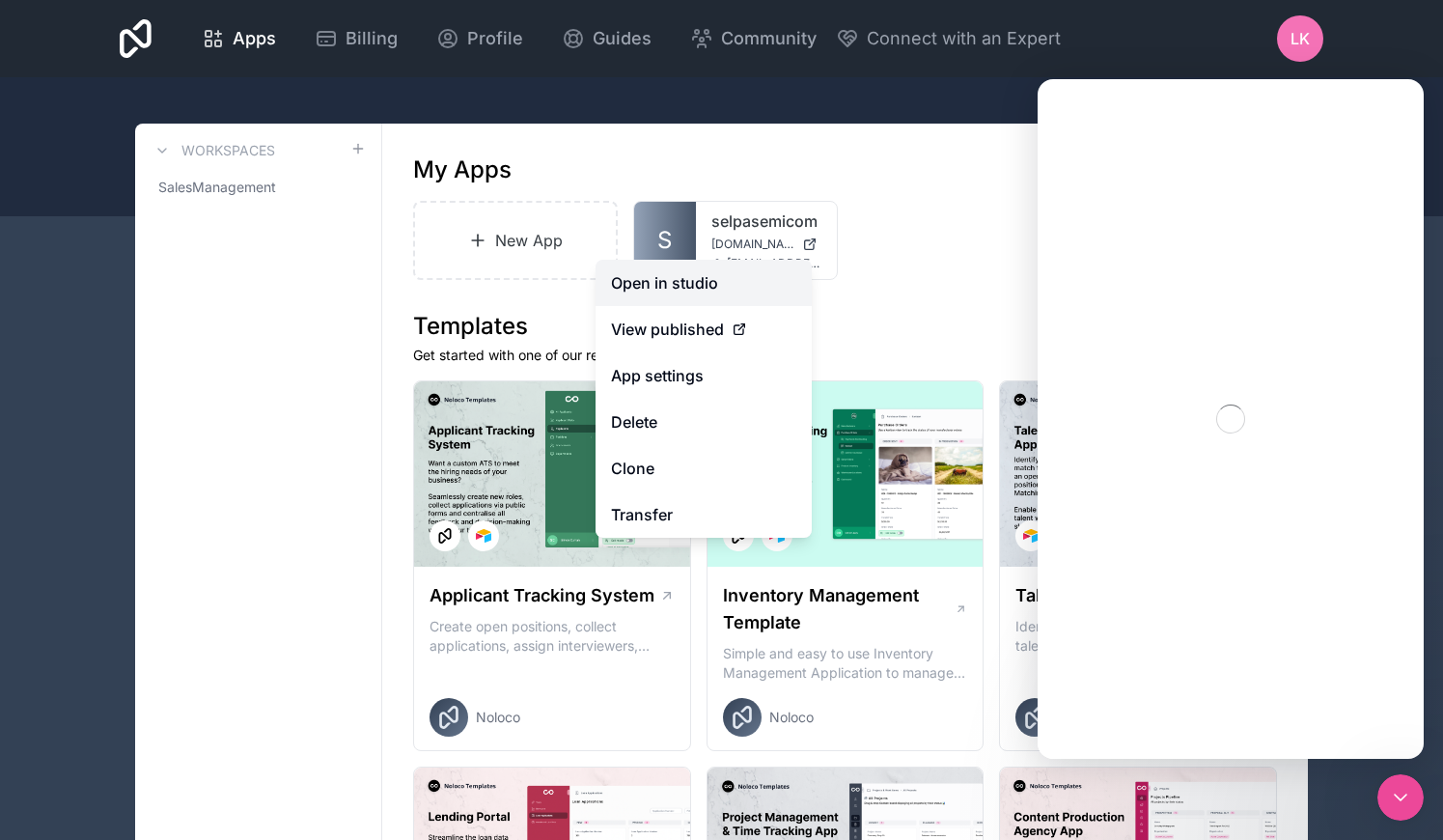
click at [683, 281] on link "Open in studio" at bounding box center [703, 282] width 216 height 46
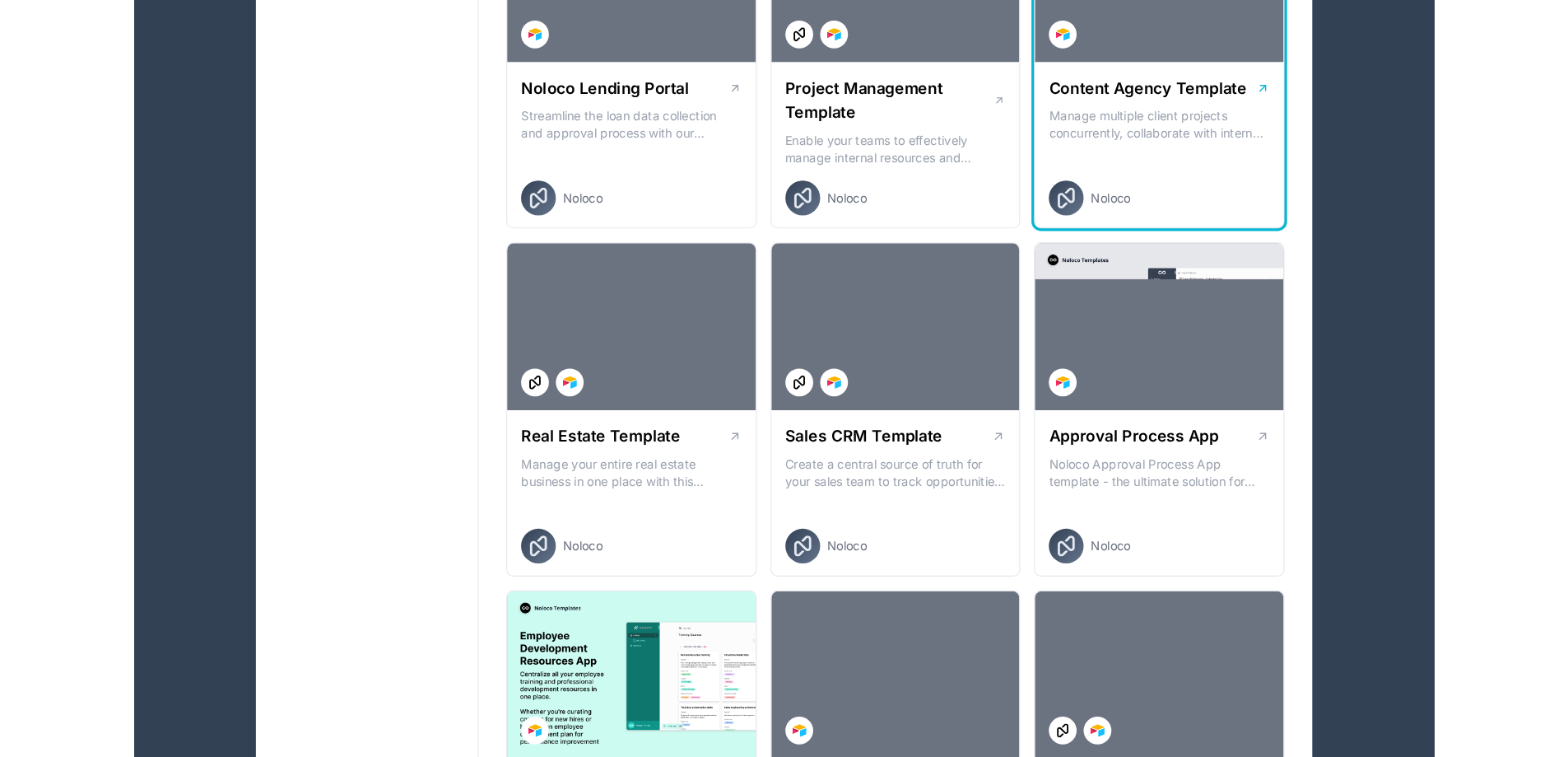
scroll to position [823, 0]
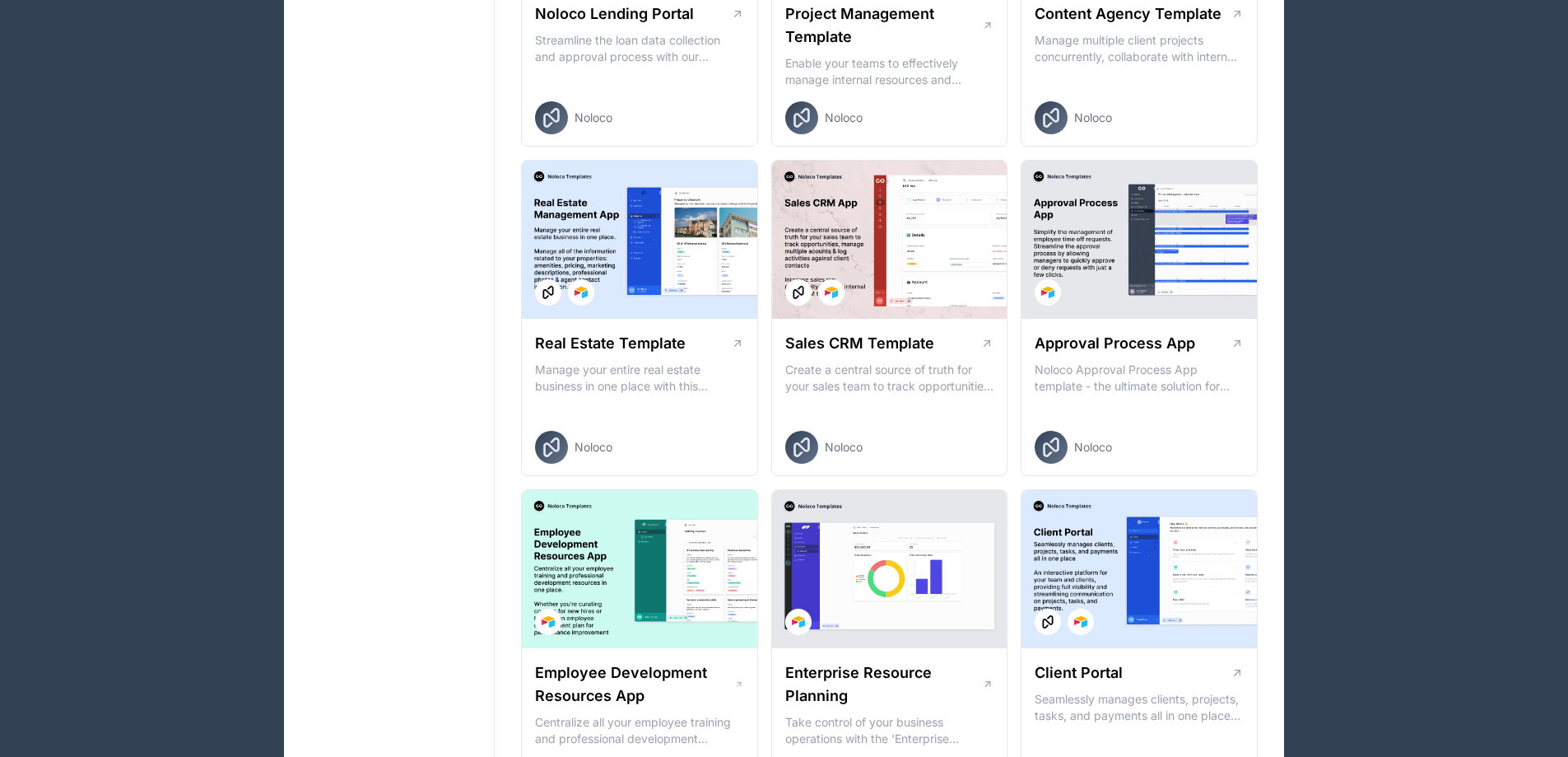
click at [1242, 538] on div "Apps Billing Profile Guides Community Connect with an Expert LK Billing Profile…" at bounding box center [784, 702] width 1568 height 3051
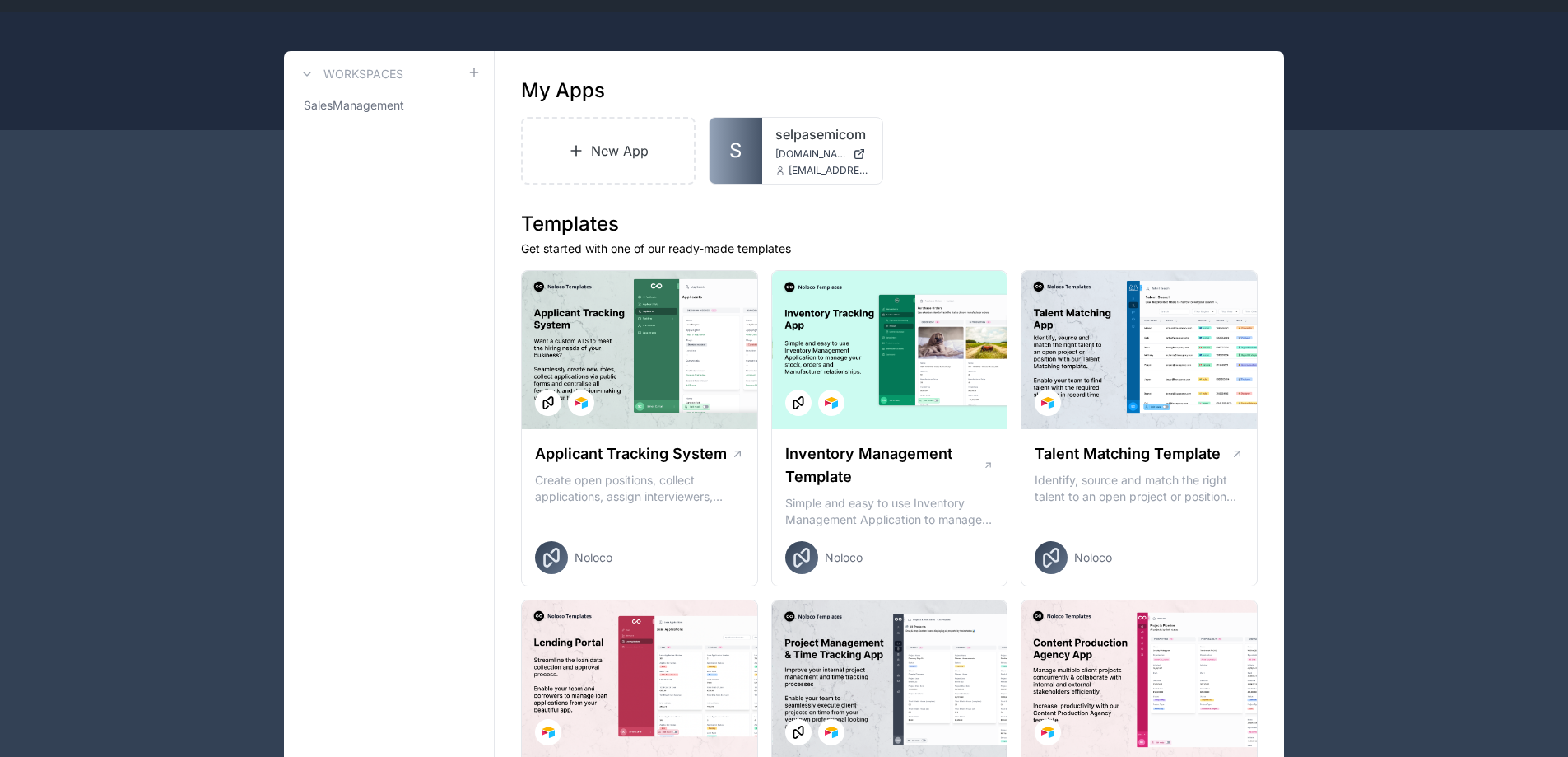
scroll to position [0, 0]
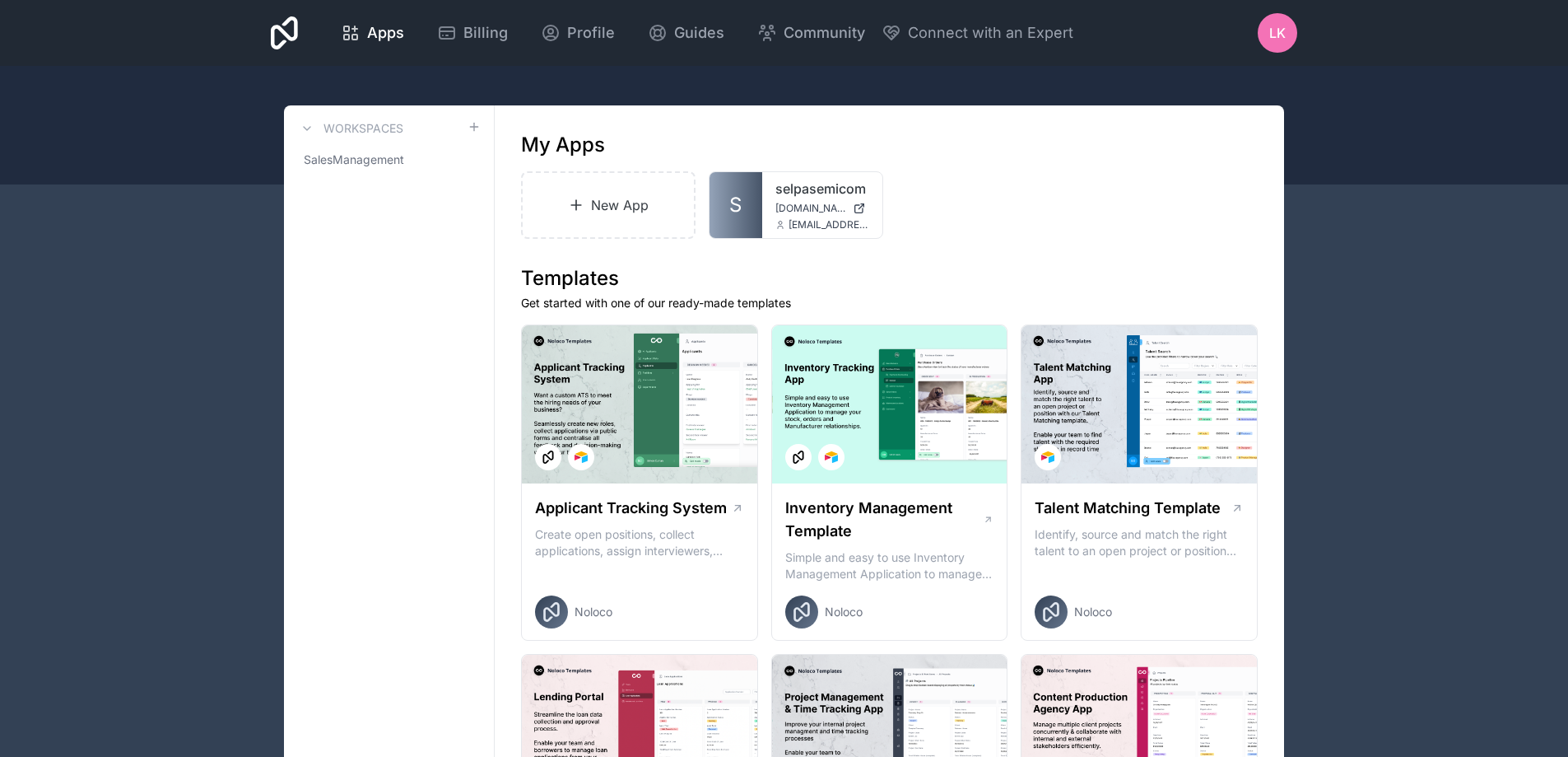
click at [1242, 33] on span "LK" at bounding box center [1278, 33] width 17 height 20
click at [1242, 151] on div at bounding box center [784, 124] width 1568 height 118
click at [283, 41] on icon at bounding box center [284, 33] width 27 height 33
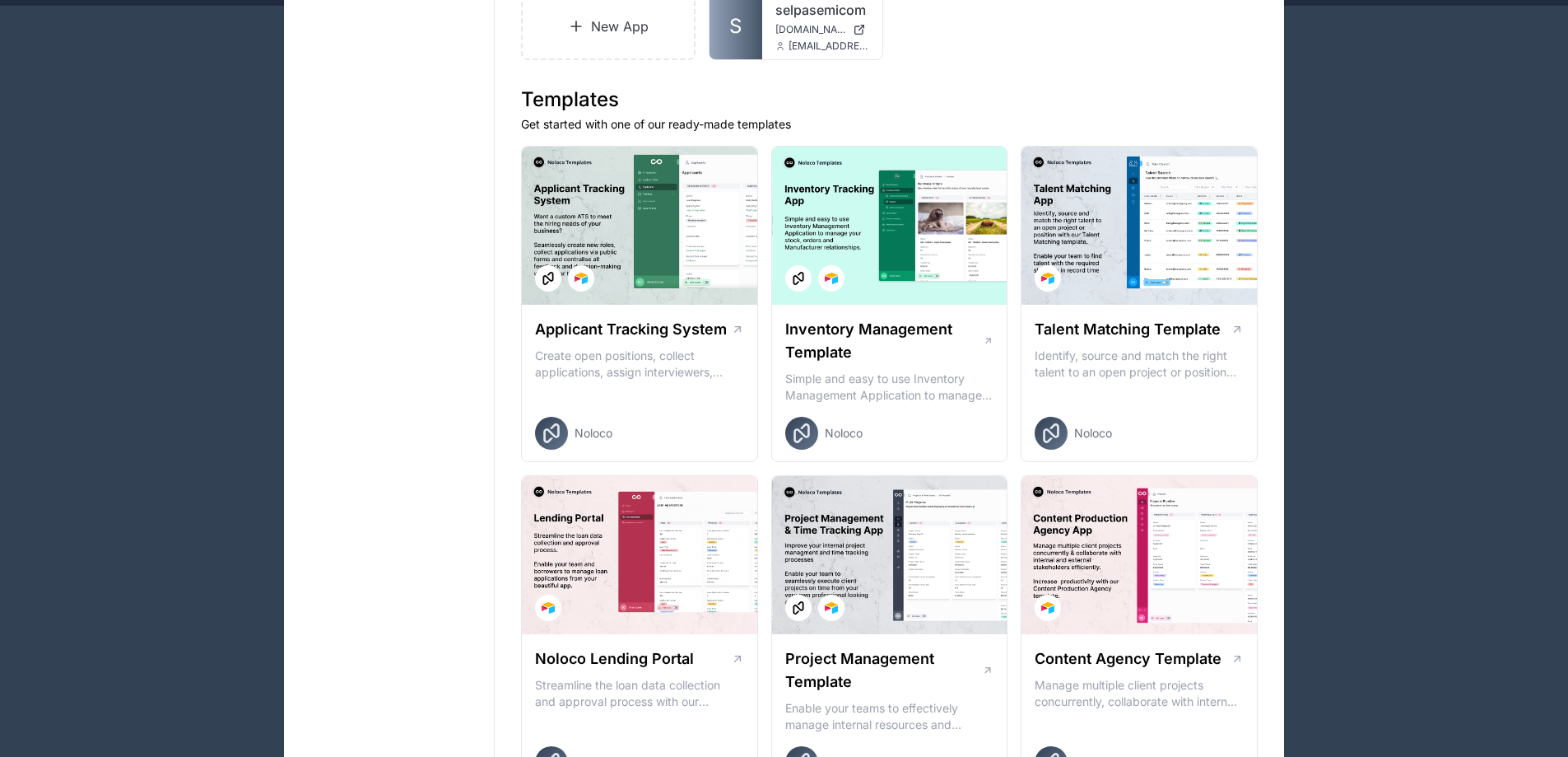
scroll to position [82, 0]
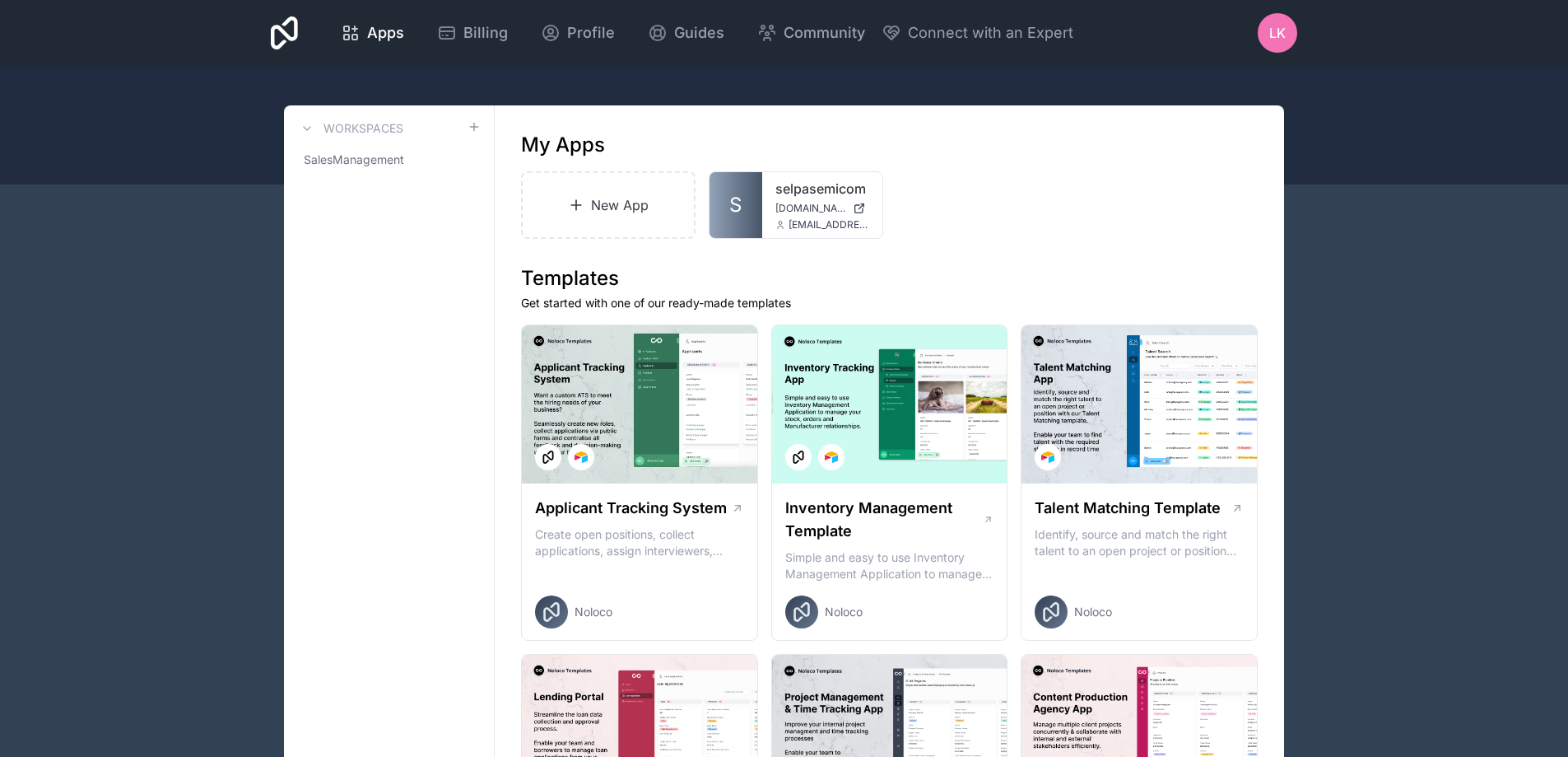
click at [285, 23] on icon at bounding box center [284, 33] width 27 height 33
